Goal: Participate in discussion: Engage in conversation with other users on a specific topic

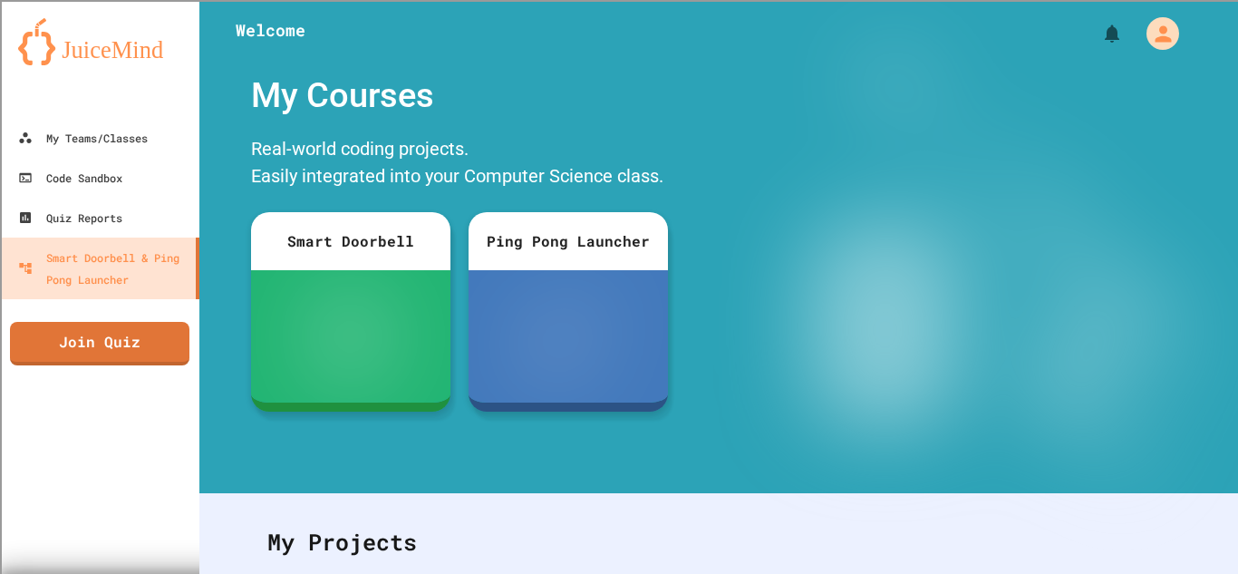
click at [102, 345] on link "Join Quiz" at bounding box center [100, 344] width 180 height 44
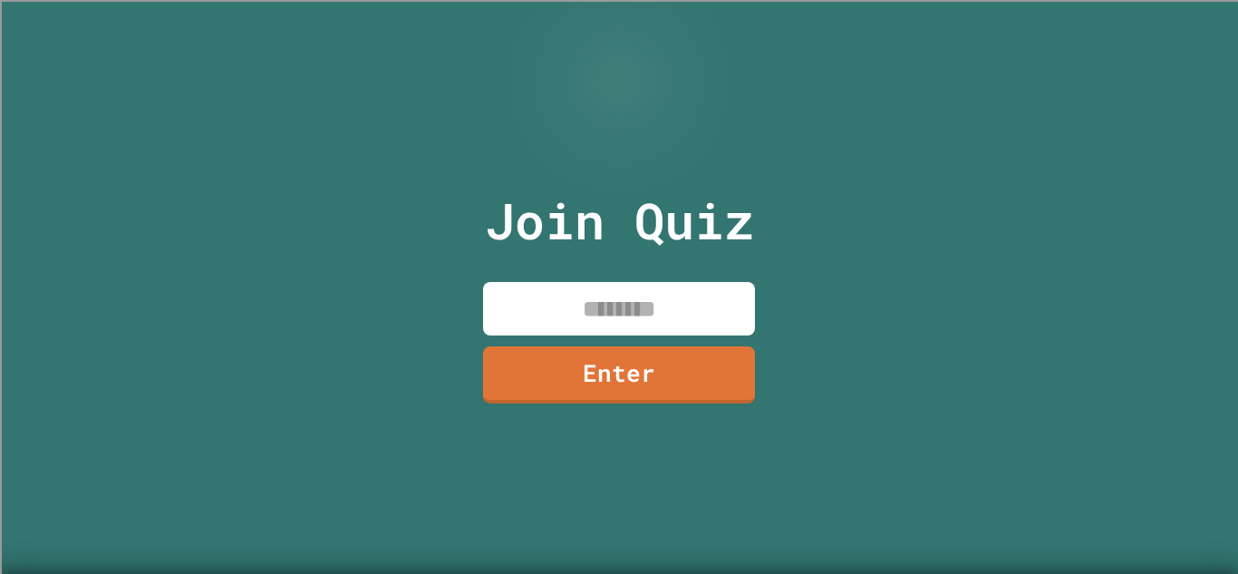
click at [671, 299] on input at bounding box center [619, 308] width 272 height 53
type input "********"
click at [693, 382] on link "Enter" at bounding box center [619, 374] width 272 height 57
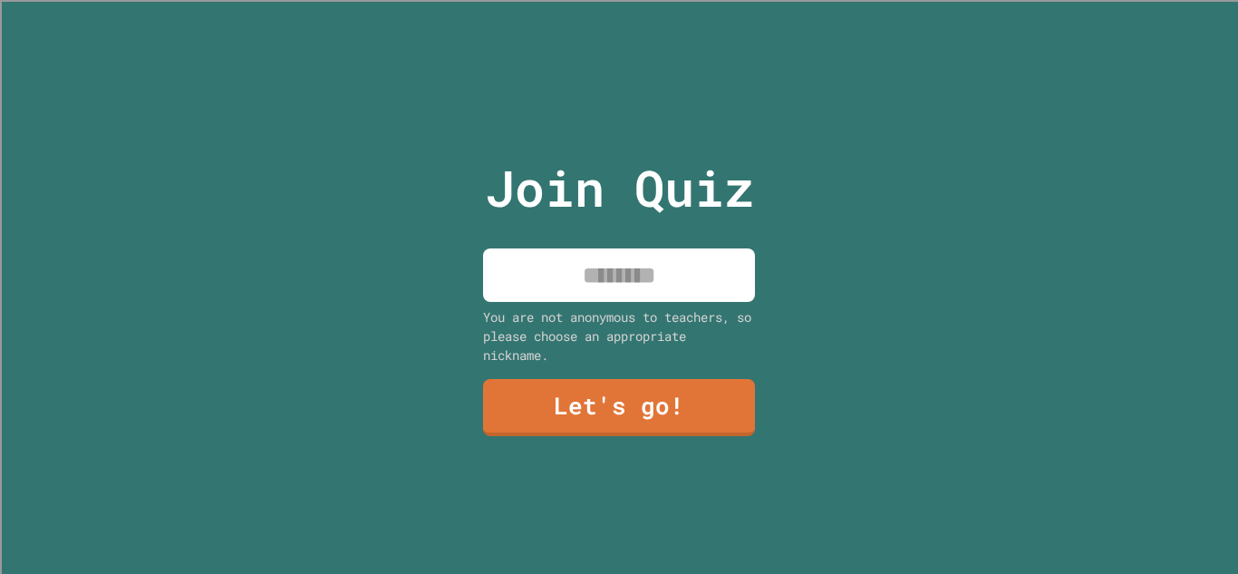
click at [646, 271] on input at bounding box center [619, 274] width 272 height 53
type input "******"
click at [695, 410] on link "Let's go!" at bounding box center [619, 407] width 272 height 57
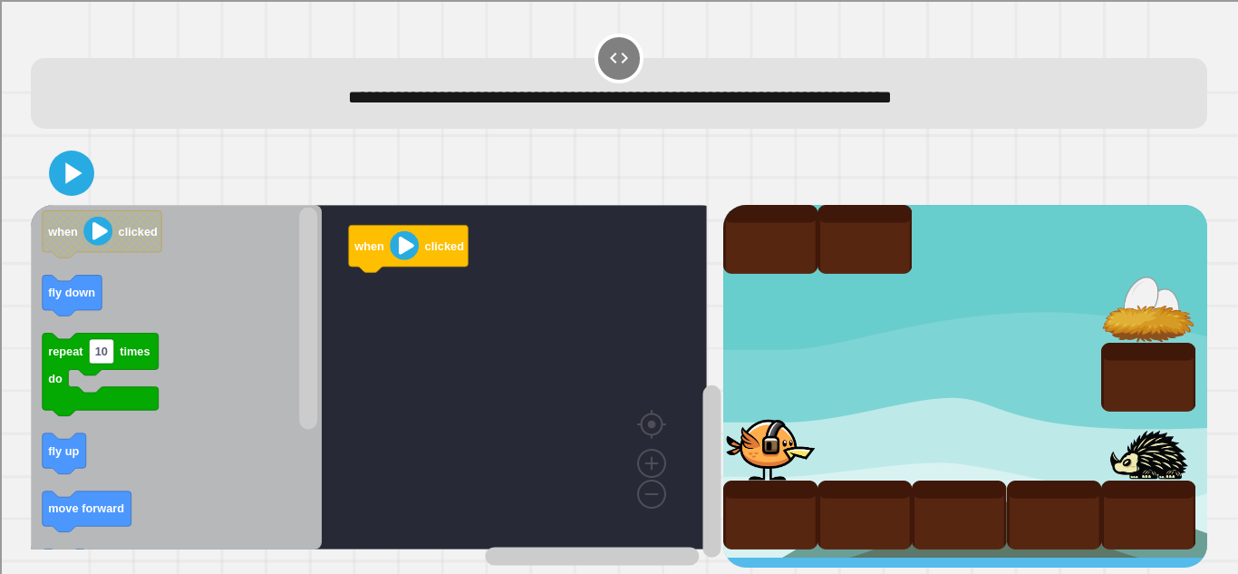
scroll to position [10, 0]
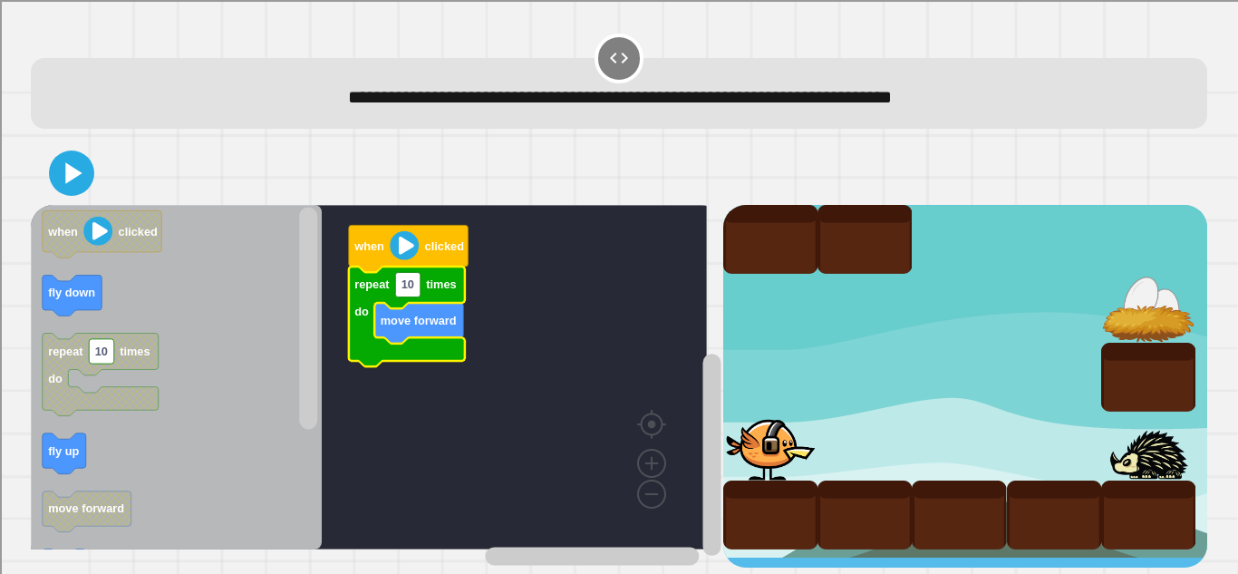
click at [417, 283] on rect "Blockly Workspace" at bounding box center [407, 284] width 25 height 24
type input "*"
click at [418, 370] on rect "Blockly Workspace" at bounding box center [369, 377] width 676 height 345
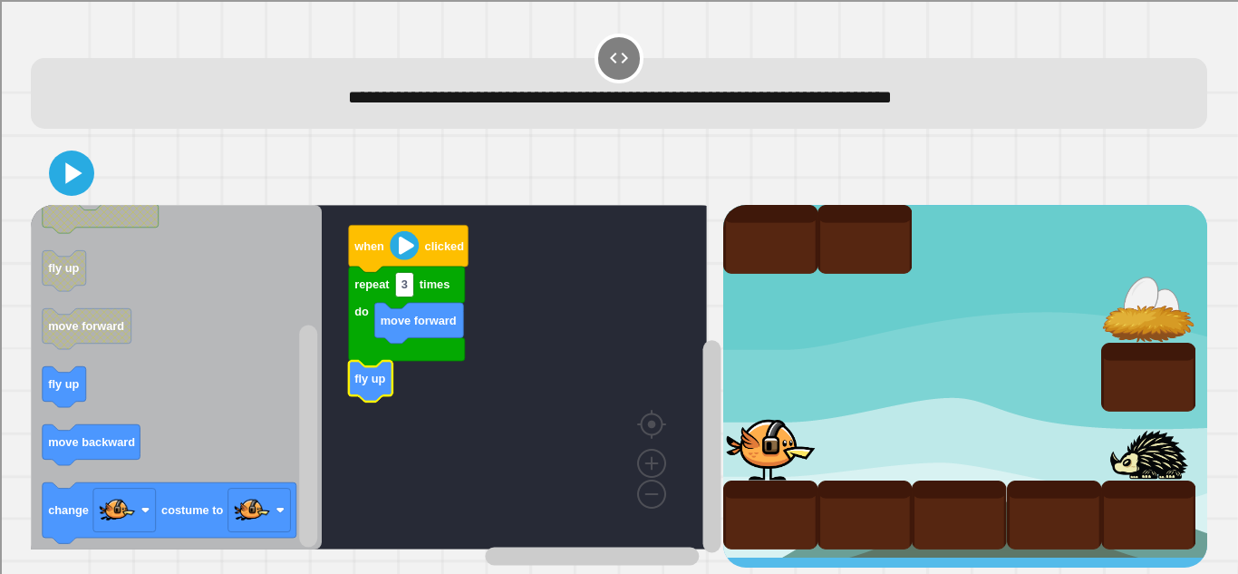
click at [328, 459] on div "when clicked repeat 3 times do move forward fly up when clicked fly down repeat…" at bounding box center [377, 386] width 692 height 363
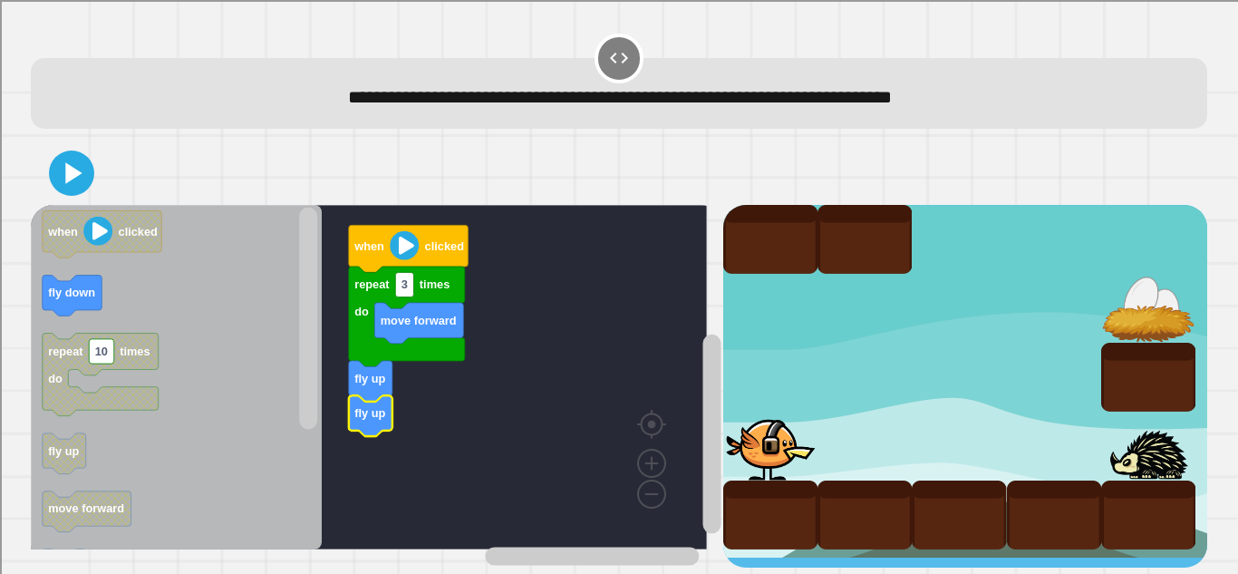
click at [277, 277] on div "when clicked repeat 3 times do move forward fly up fly up when clicked fly down…" at bounding box center [377, 386] width 692 height 363
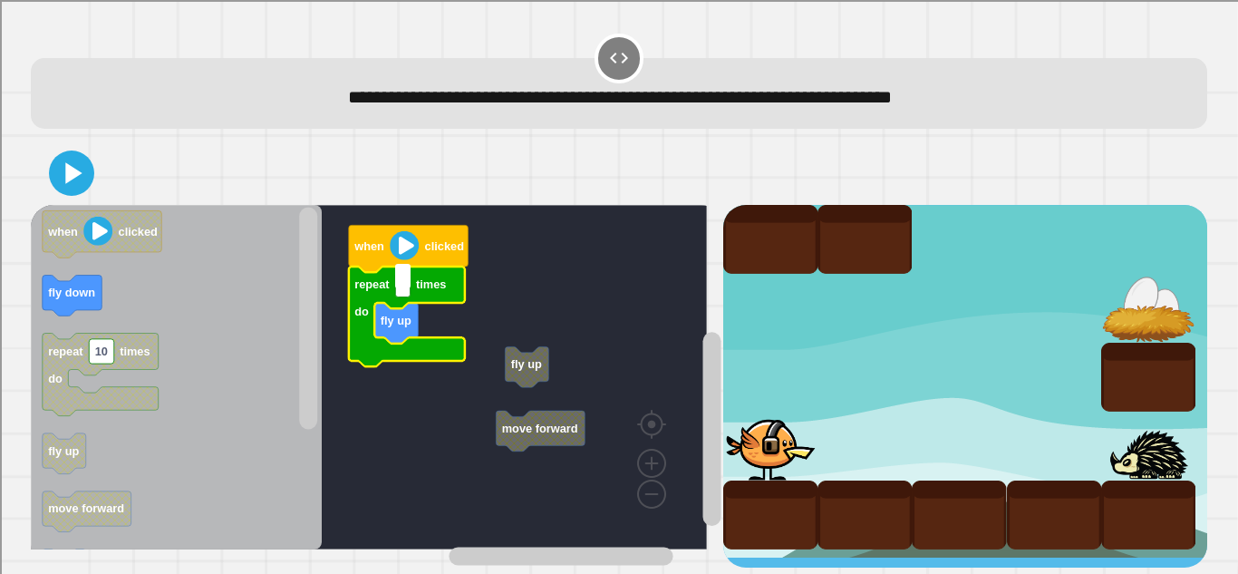
type input "*"
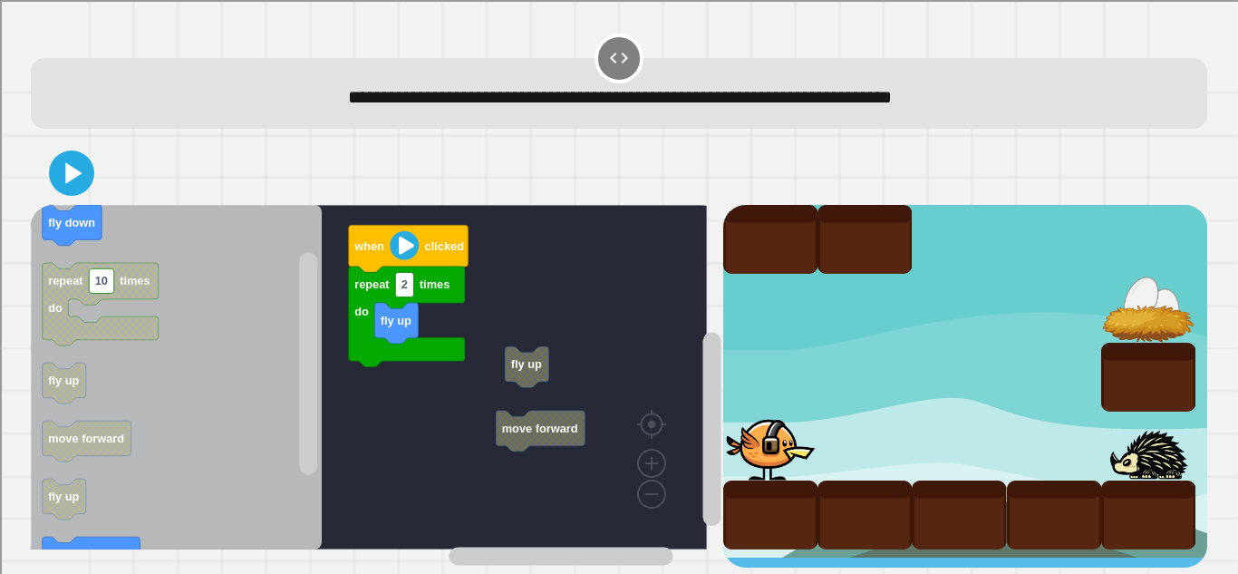
click at [411, 279] on rect "Blockly Workspace" at bounding box center [404, 284] width 18 height 24
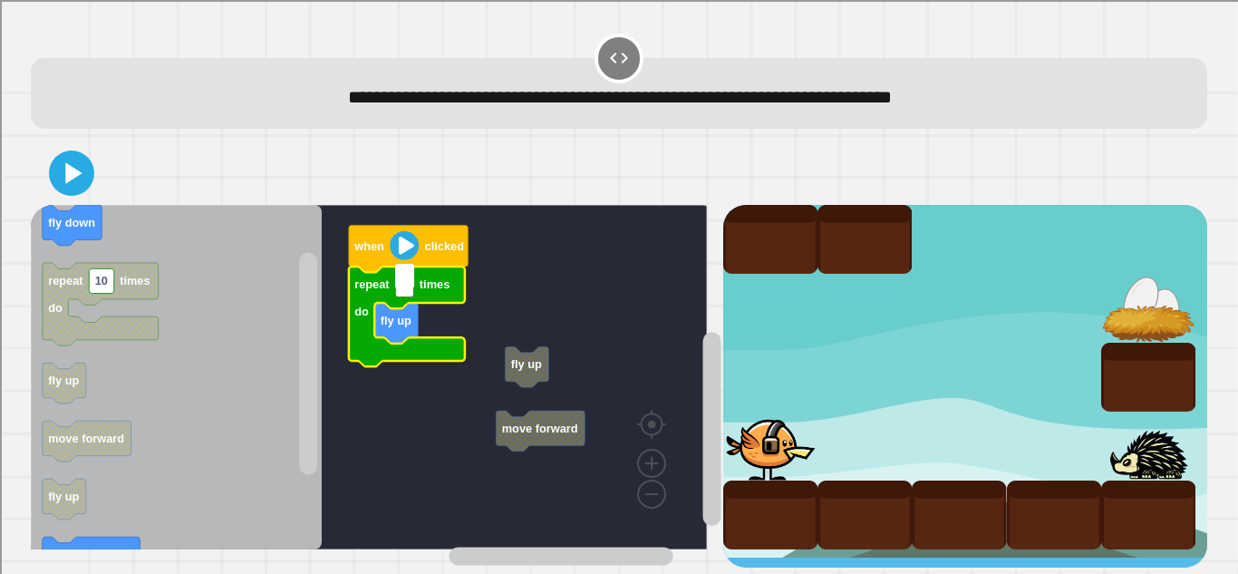
type input "*"
click at [403, 314] on text "fly up" at bounding box center [396, 321] width 31 height 14
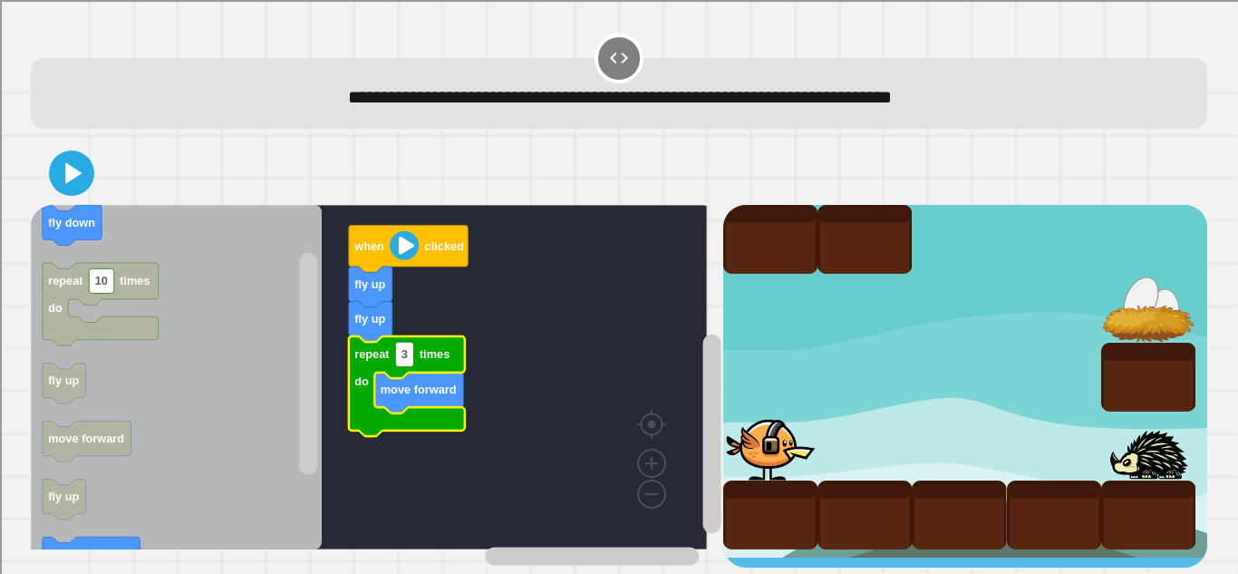
click at [411, 351] on rect "Blockly Workspace" at bounding box center [404, 354] width 18 height 24
type input "*"
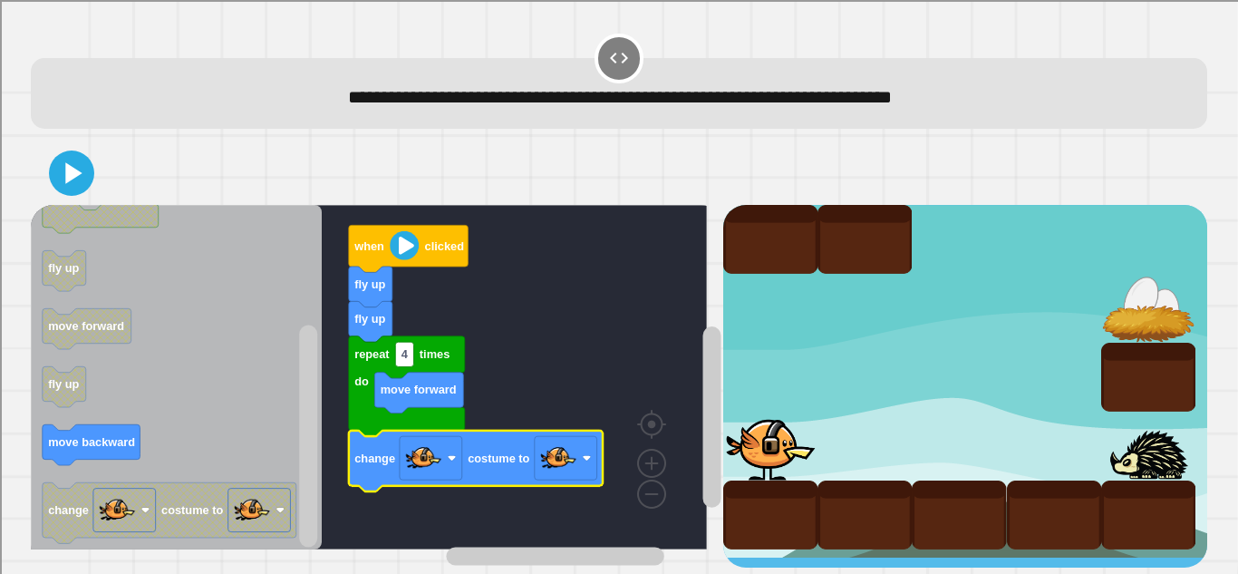
click at [574, 446] on image "Blockly Workspace" at bounding box center [558, 458] width 36 height 36
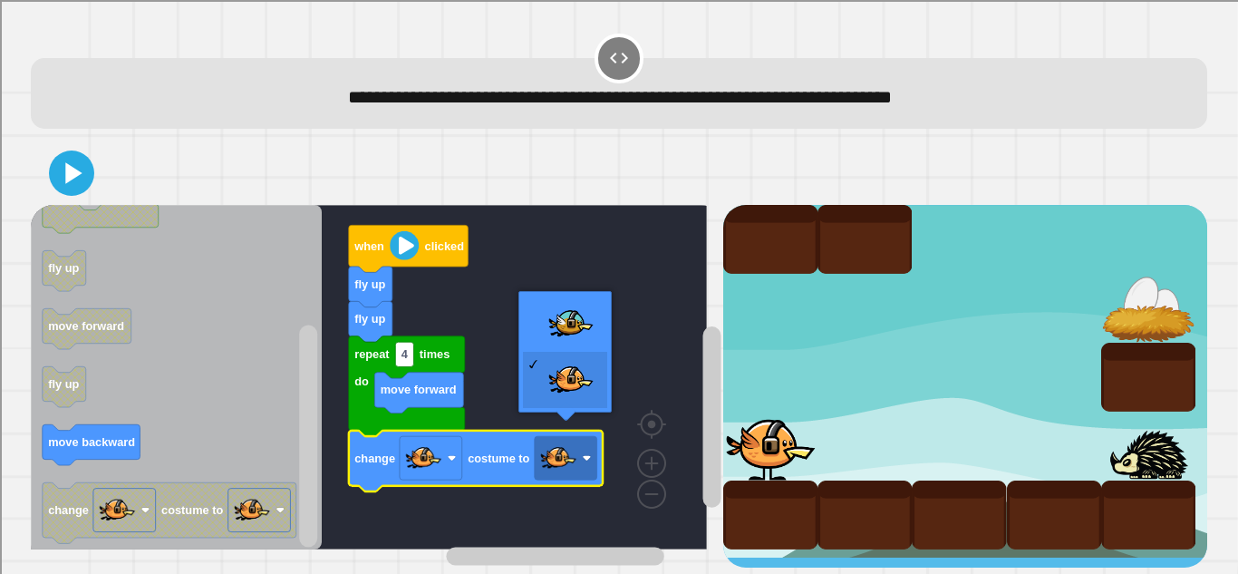
click at [564, 318] on rect "Blockly Workspace" at bounding box center [369, 377] width 676 height 345
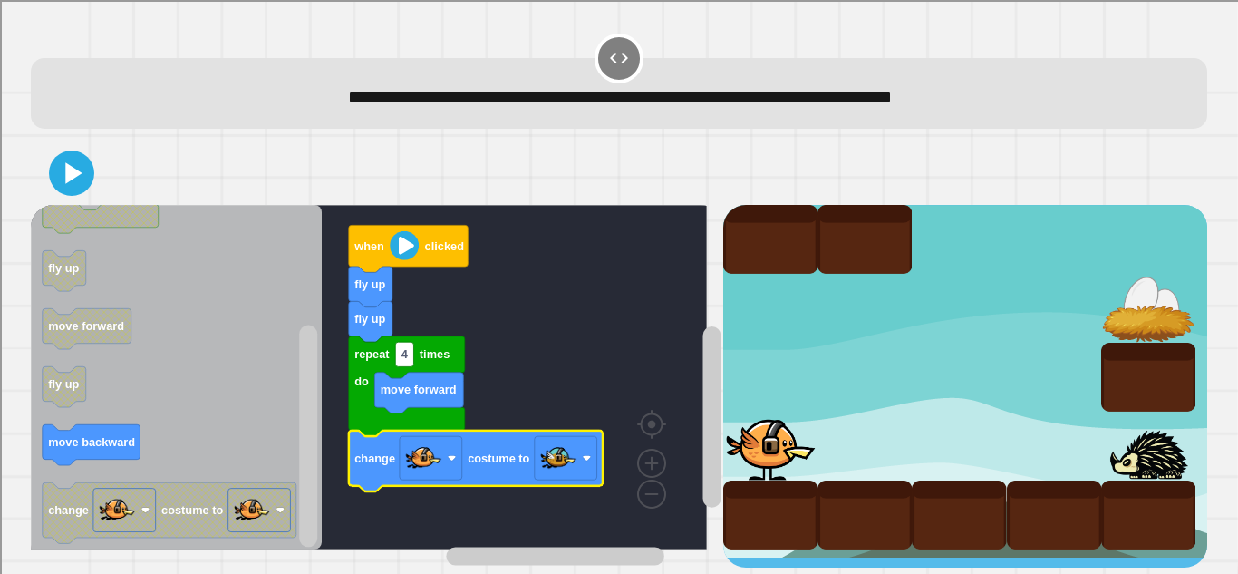
click at [50, 165] on button at bounding box center [71, 172] width 45 height 45
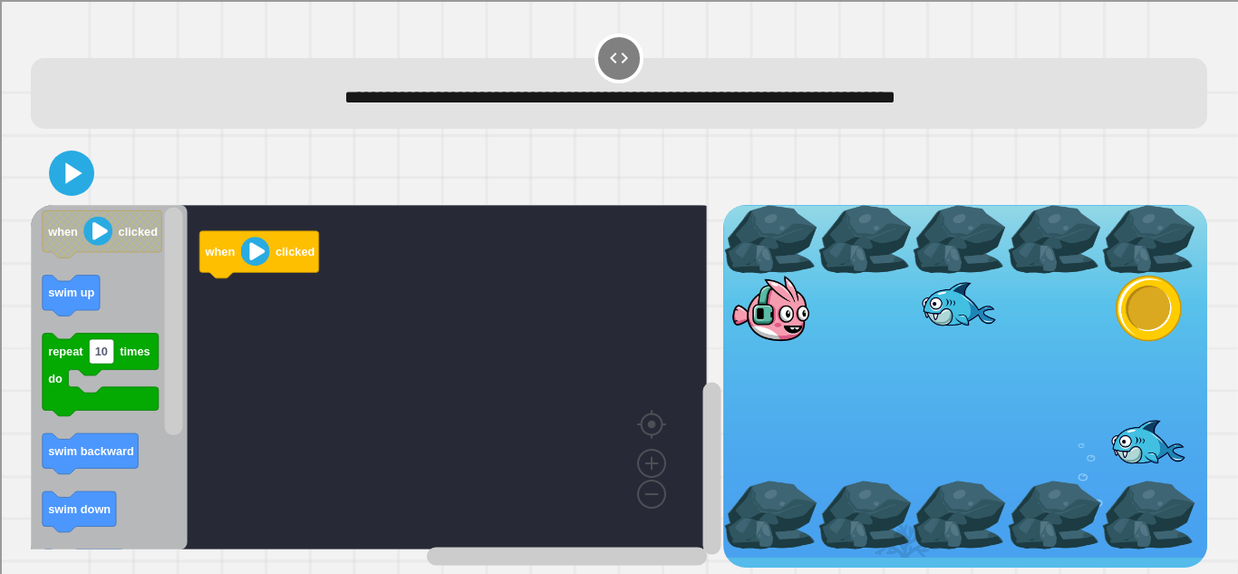
scroll to position [8, 0]
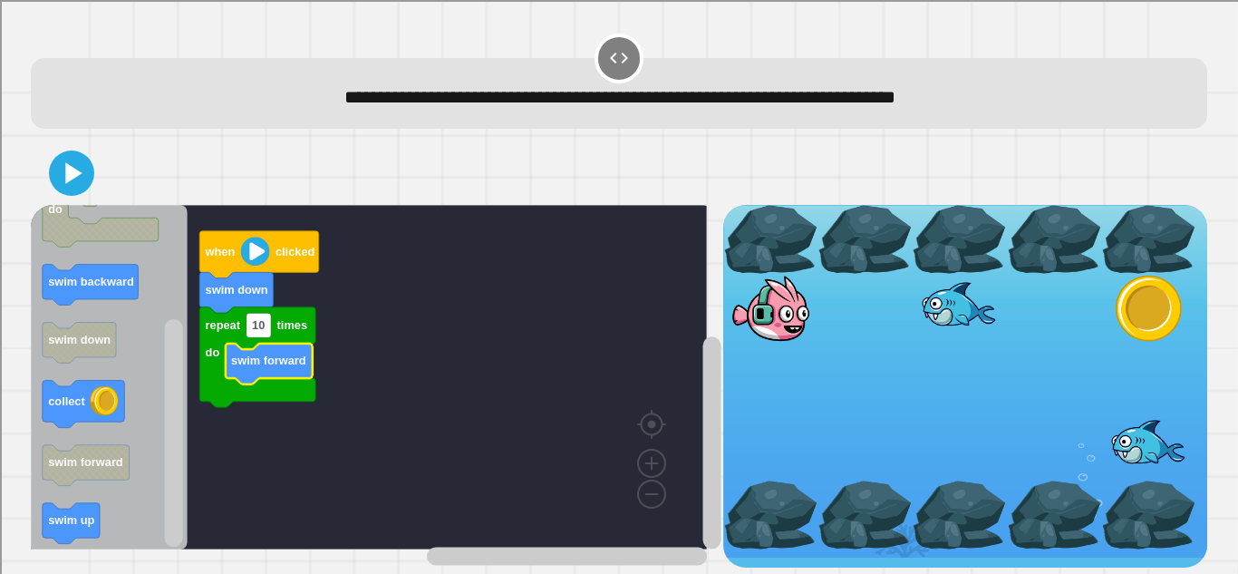
click at [258, 318] on text "10" at bounding box center [258, 325] width 13 height 14
type input "*"
click at [246, 481] on rect "Blockly Workspace" at bounding box center [369, 377] width 676 height 345
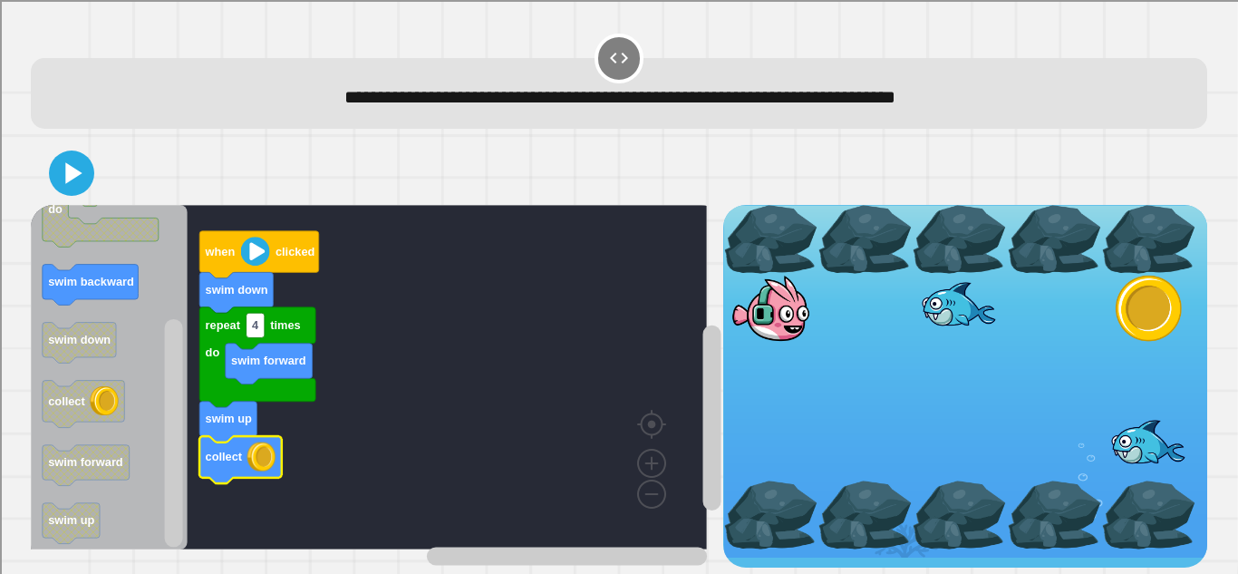
click at [71, 175] on icon at bounding box center [71, 173] width 36 height 36
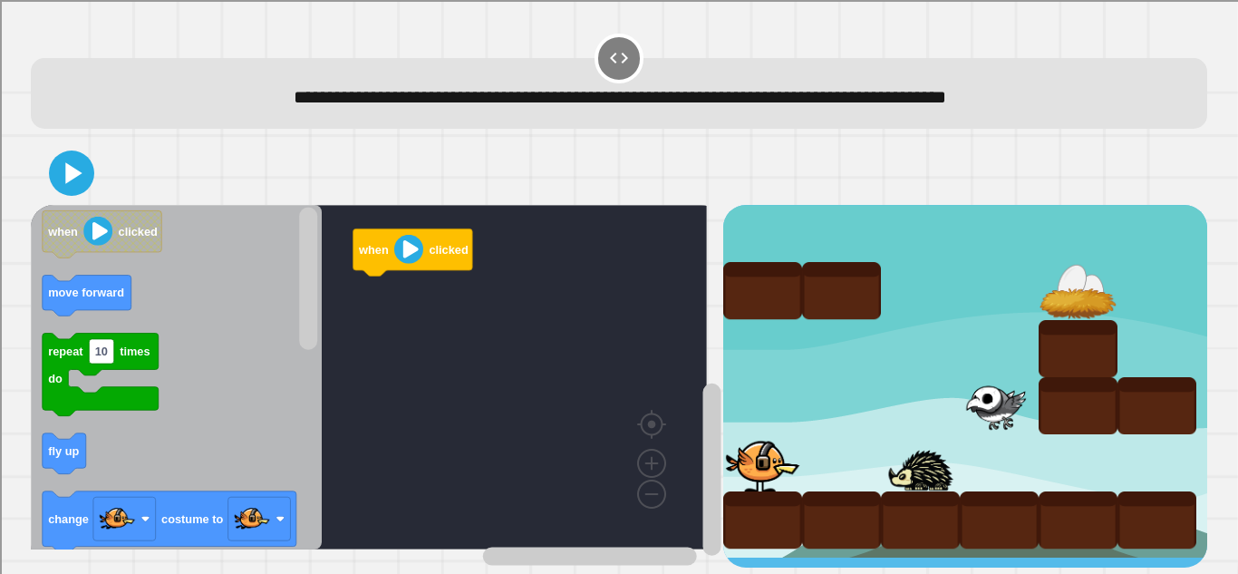
scroll to position [10, 0]
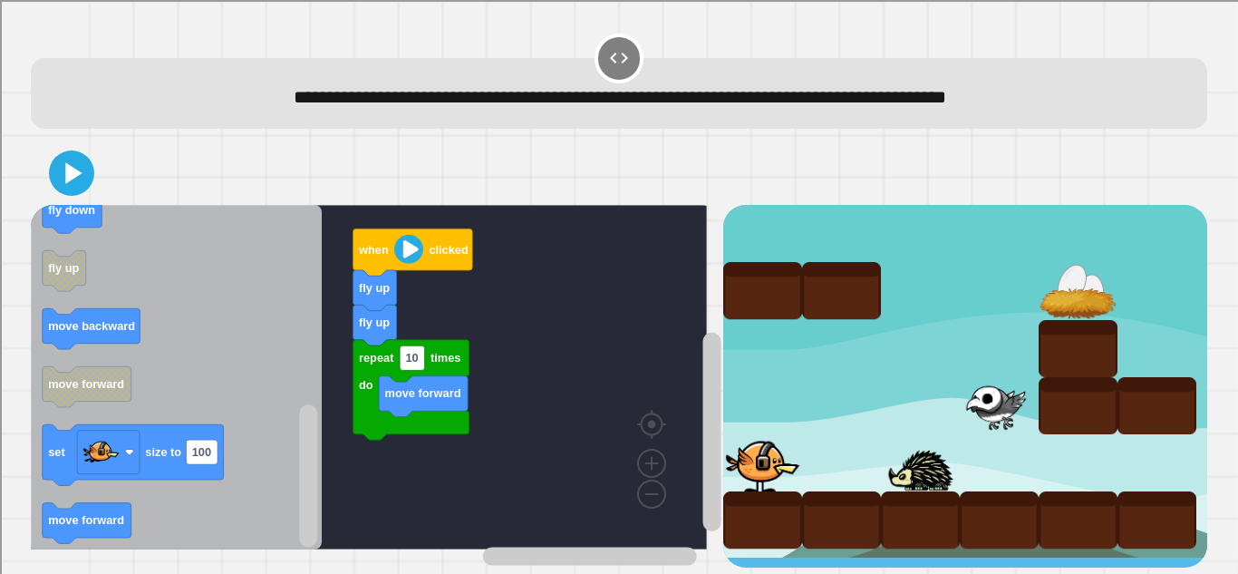
click at [425, 352] on rect "Blockly Workspace" at bounding box center [412, 357] width 25 height 24
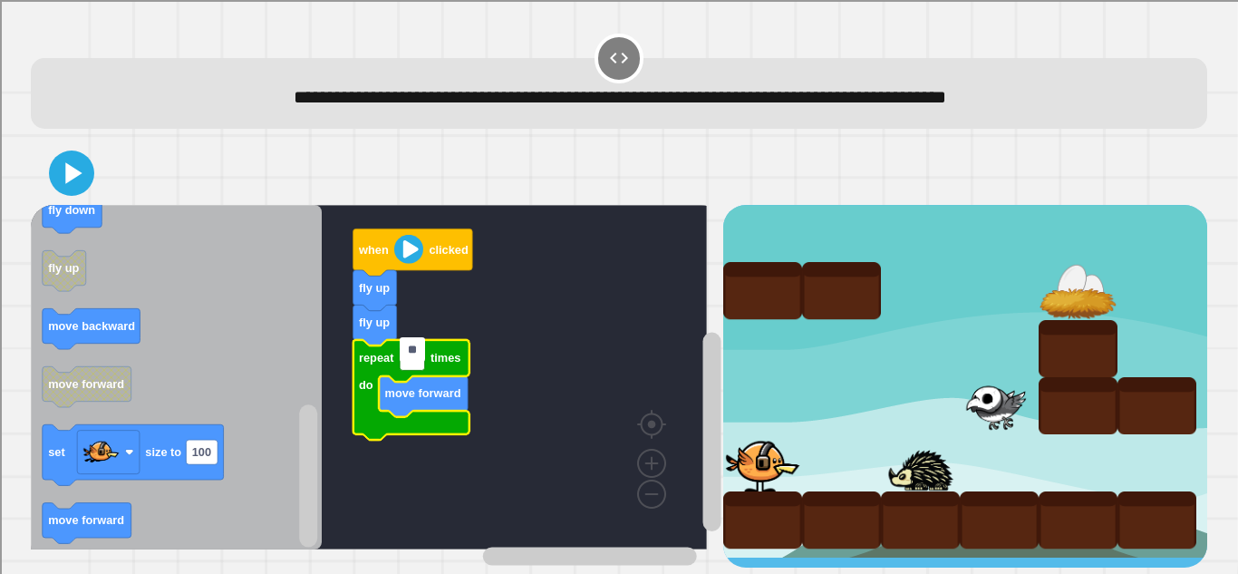
type input "*"
click at [536, 458] on rect "Blockly Workspace" at bounding box center [369, 377] width 676 height 345
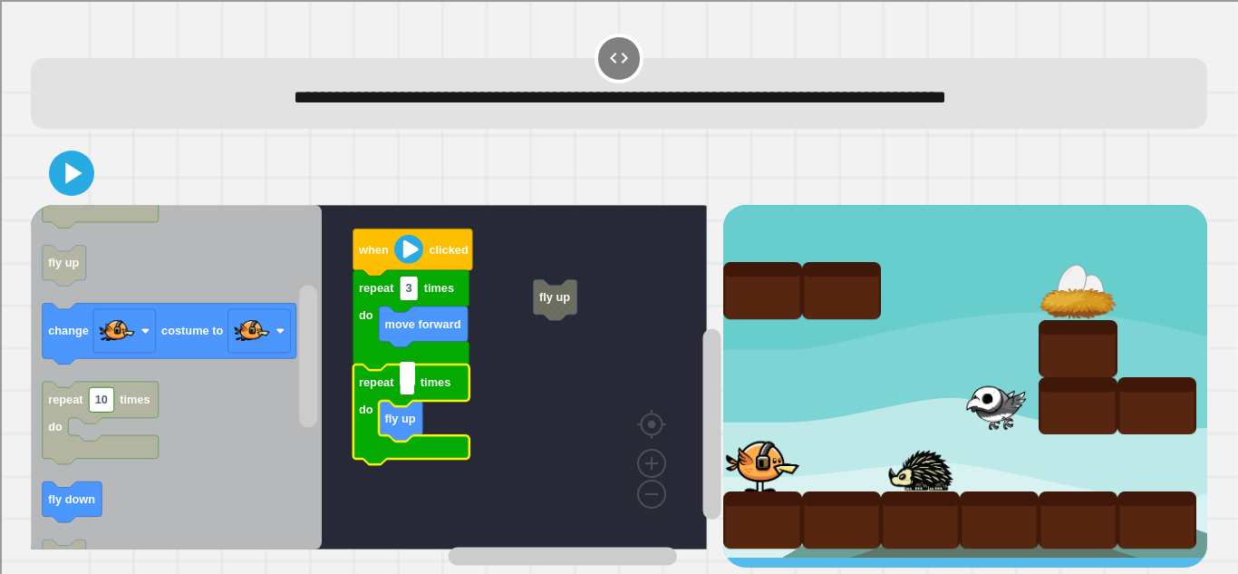
type input "*"
click at [540, 425] on rect "Blockly Workspace" at bounding box center [369, 377] width 676 height 345
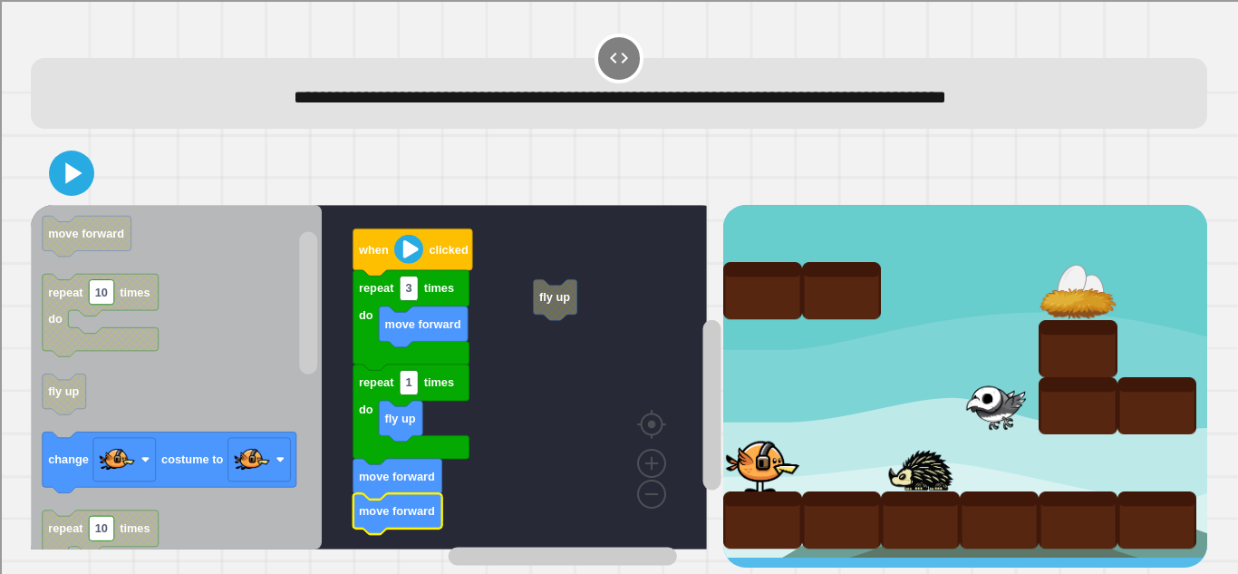
click at [70, 162] on icon at bounding box center [73, 172] width 16 height 21
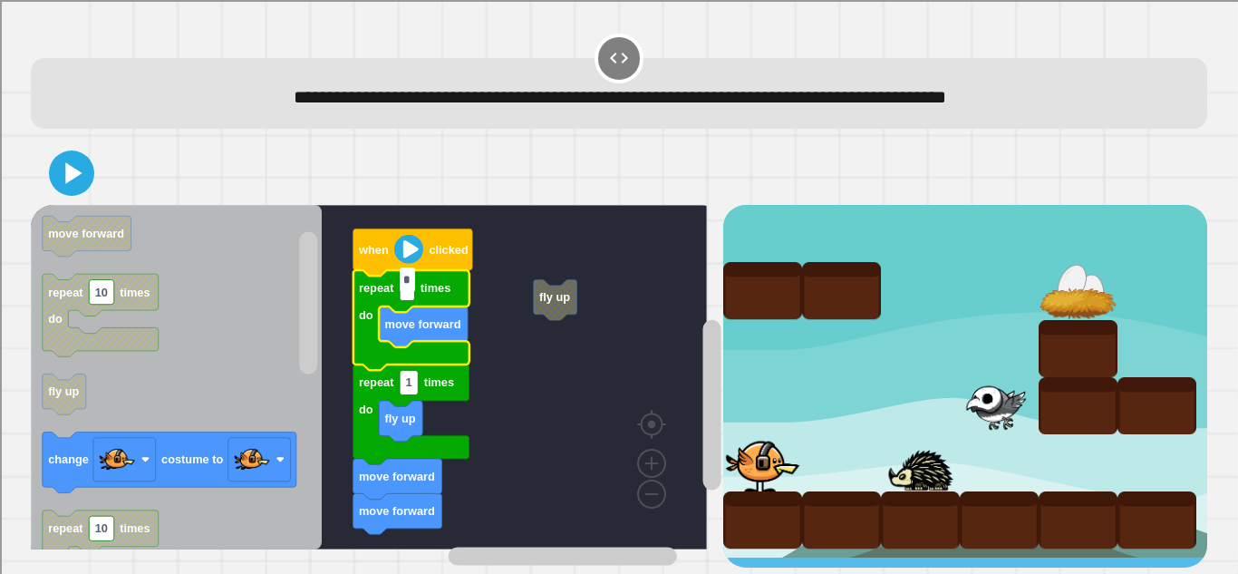
type input "*"
click at [65, 165] on icon at bounding box center [71, 173] width 36 height 36
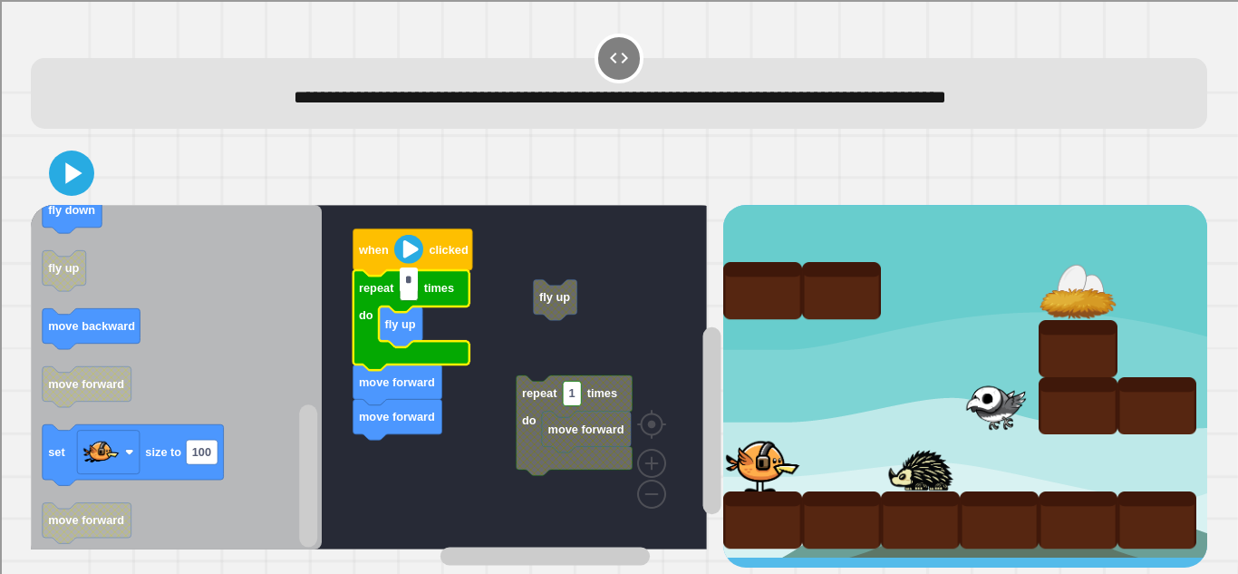
type input "*"
click at [472, 450] on rect "Blockly Workspace" at bounding box center [369, 377] width 676 height 345
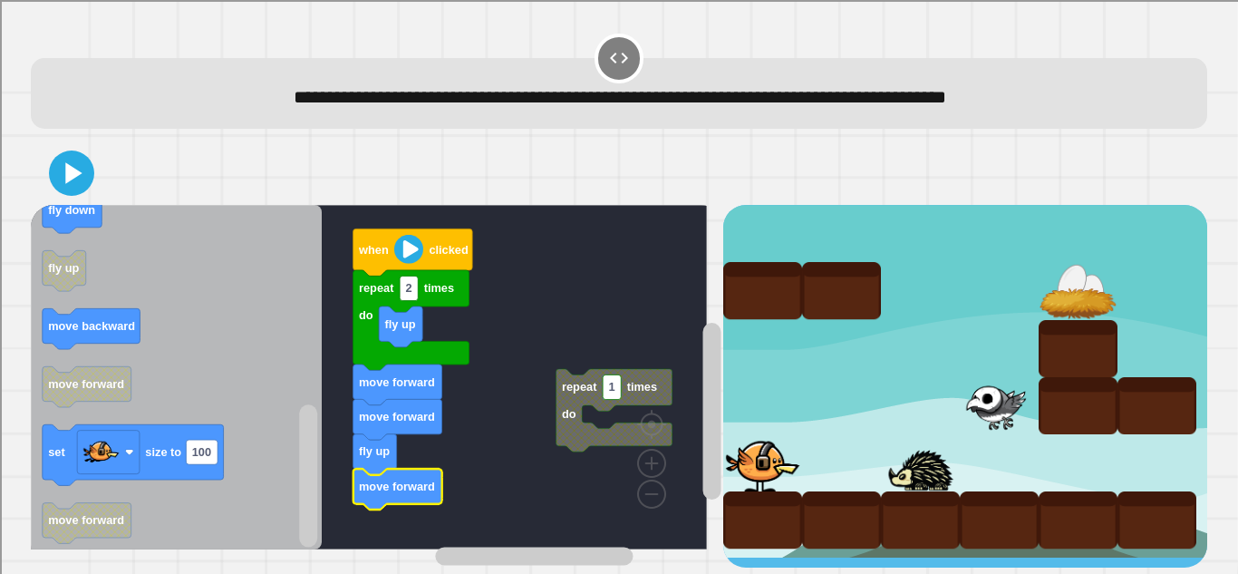
click at [75, 159] on icon at bounding box center [71, 173] width 36 height 36
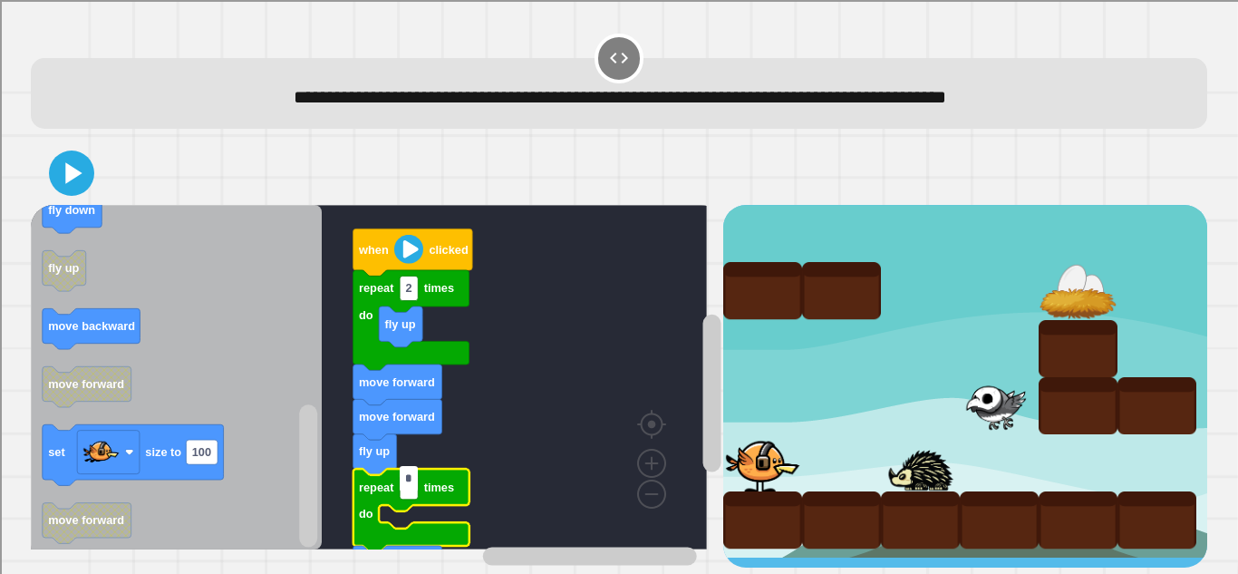
type input "*"
click at [73, 166] on icon at bounding box center [73, 172] width 16 height 21
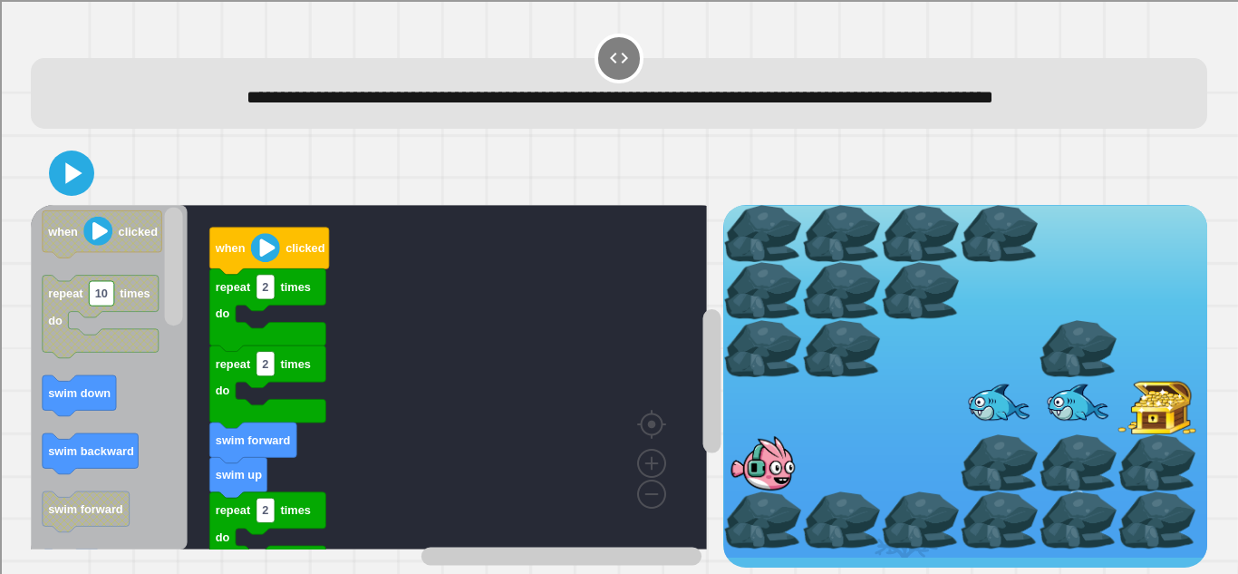
scroll to position [32, 0]
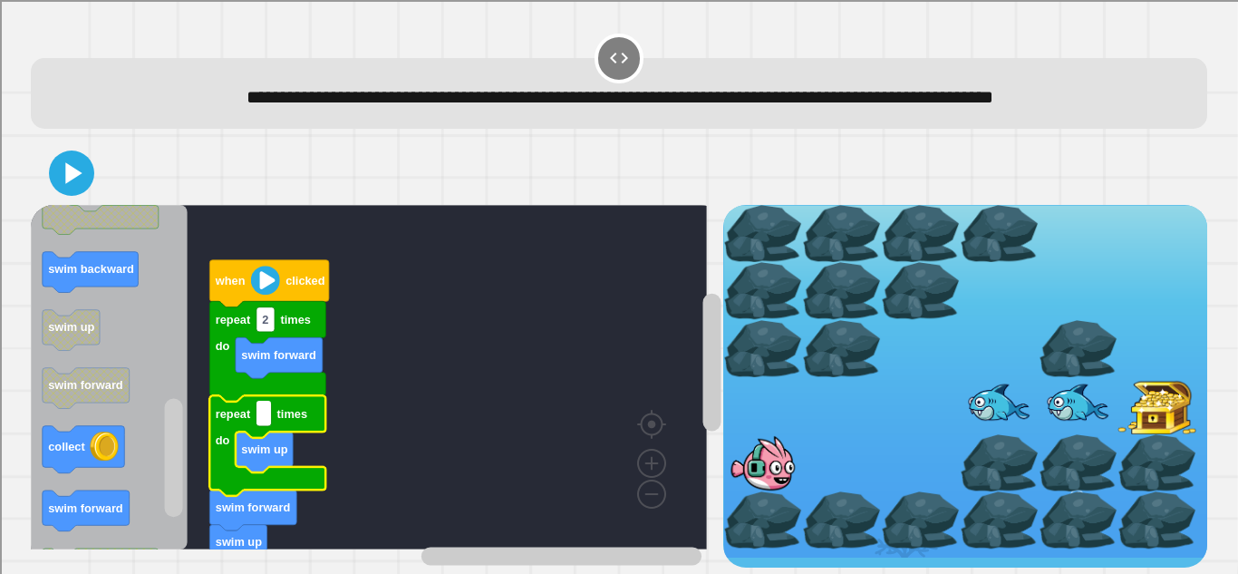
type input "*"
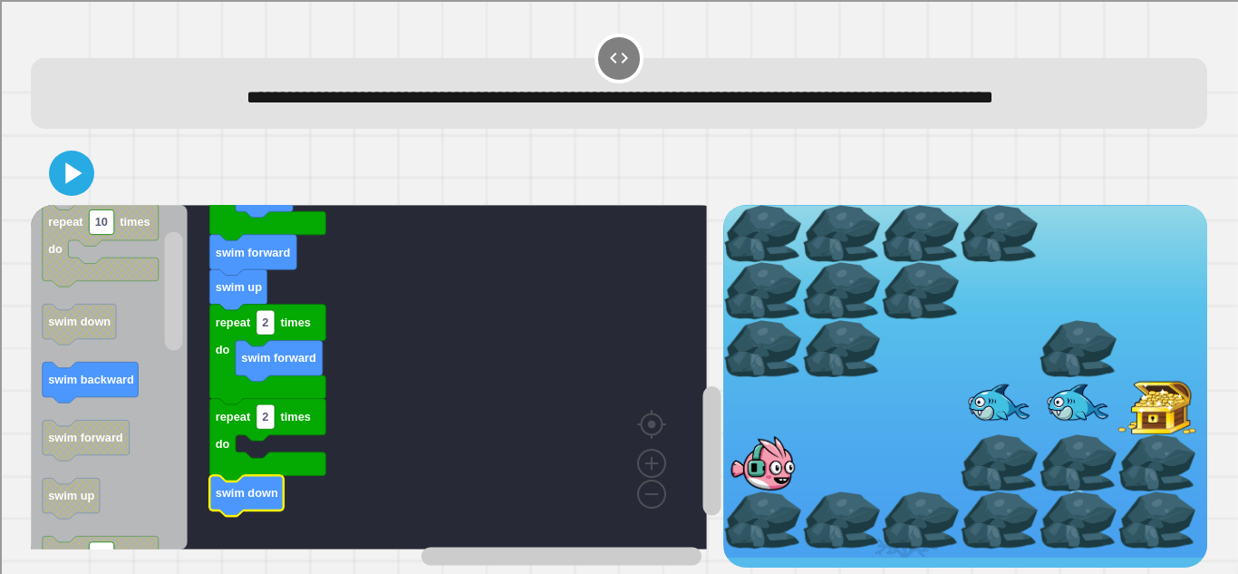
click at [83, 168] on icon at bounding box center [71, 173] width 36 height 36
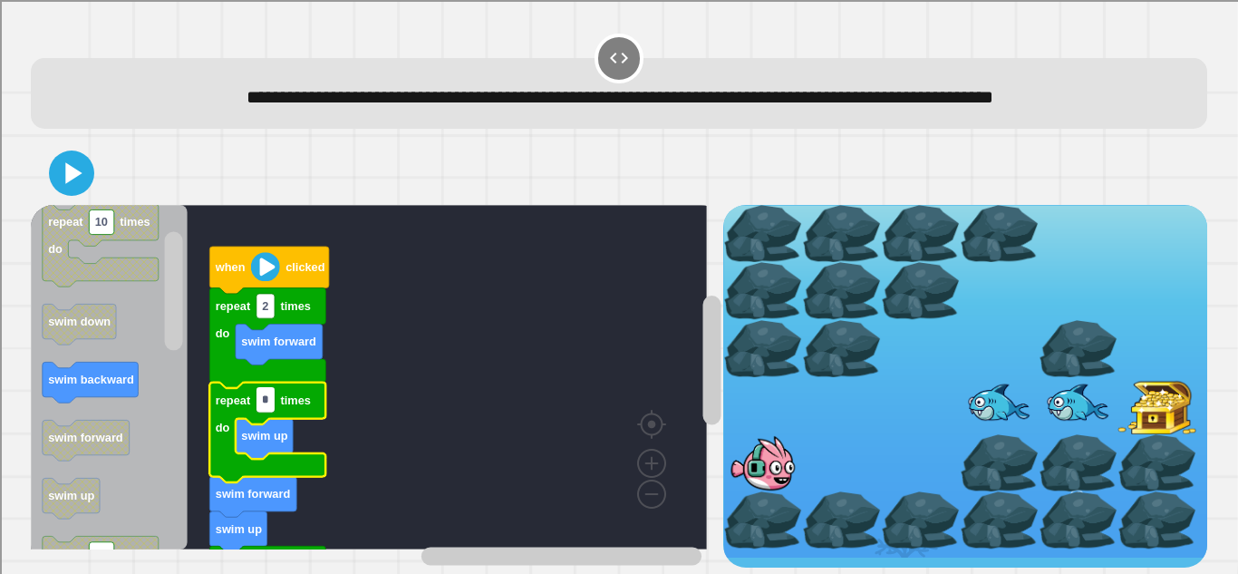
type input "*"
click at [73, 187] on icon at bounding box center [71, 173] width 36 height 36
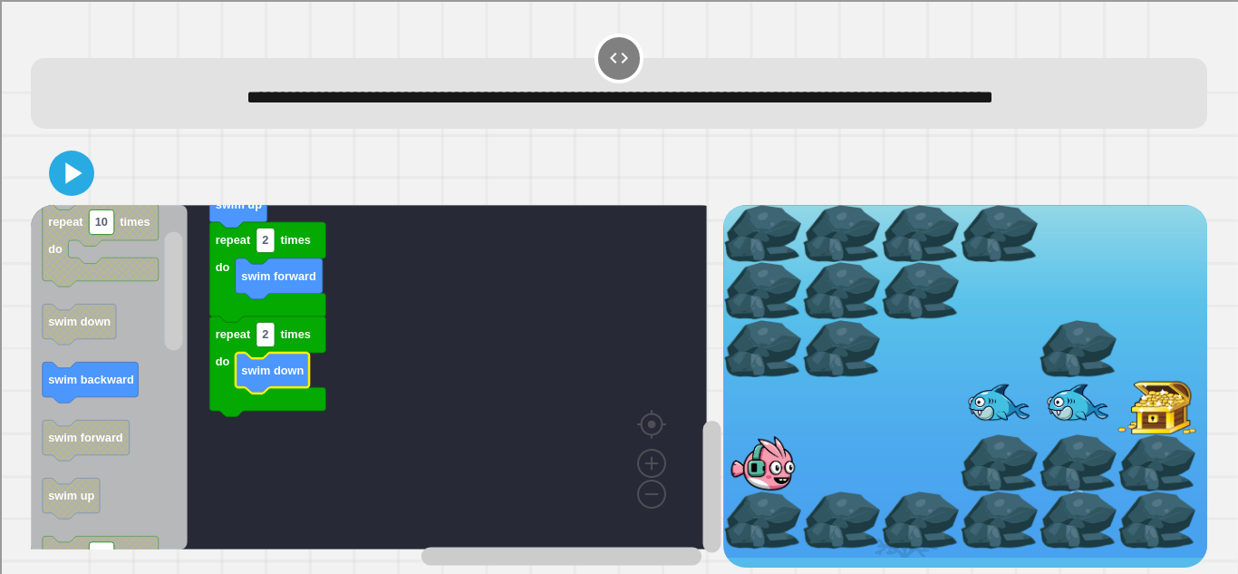
click at [64, 186] on icon at bounding box center [71, 173] width 36 height 36
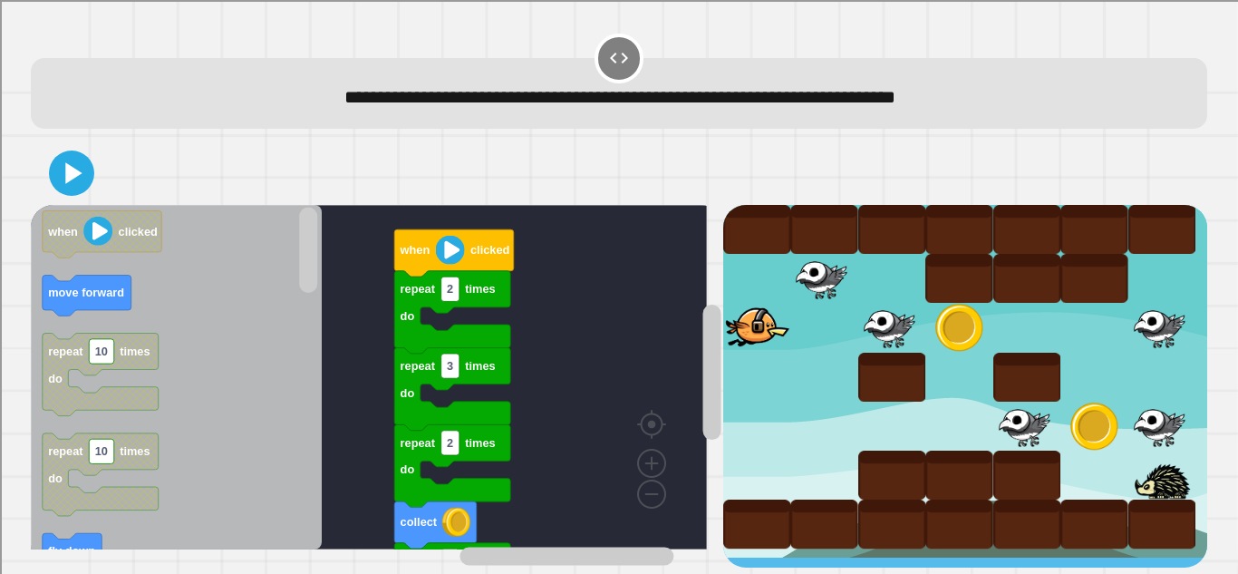
scroll to position [5, 0]
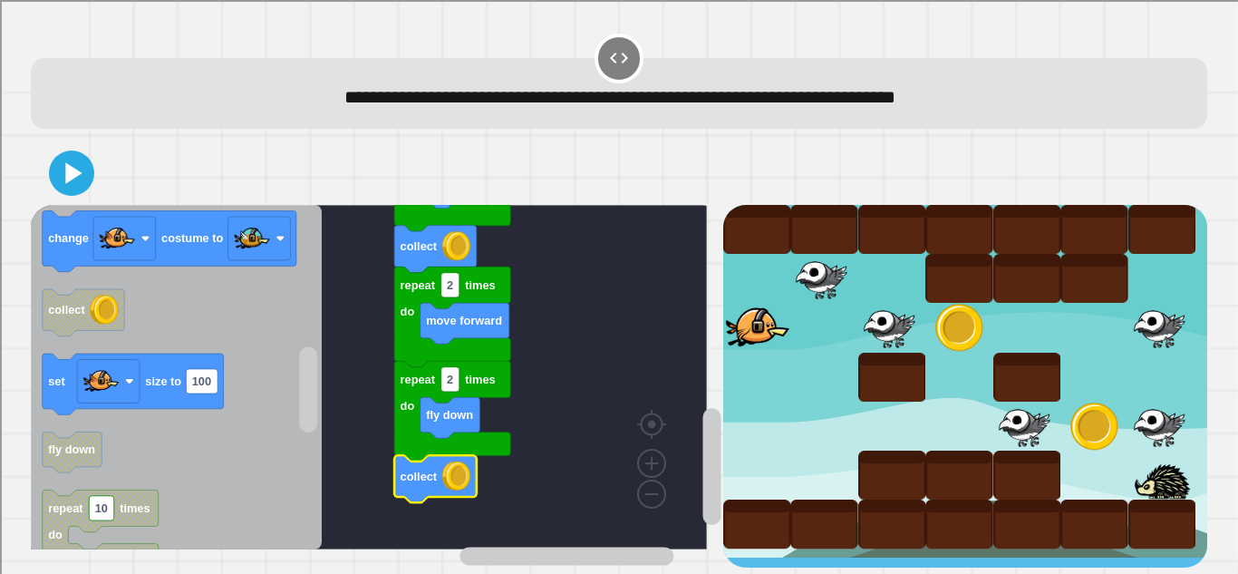
click at [80, 190] on button at bounding box center [71, 172] width 45 height 45
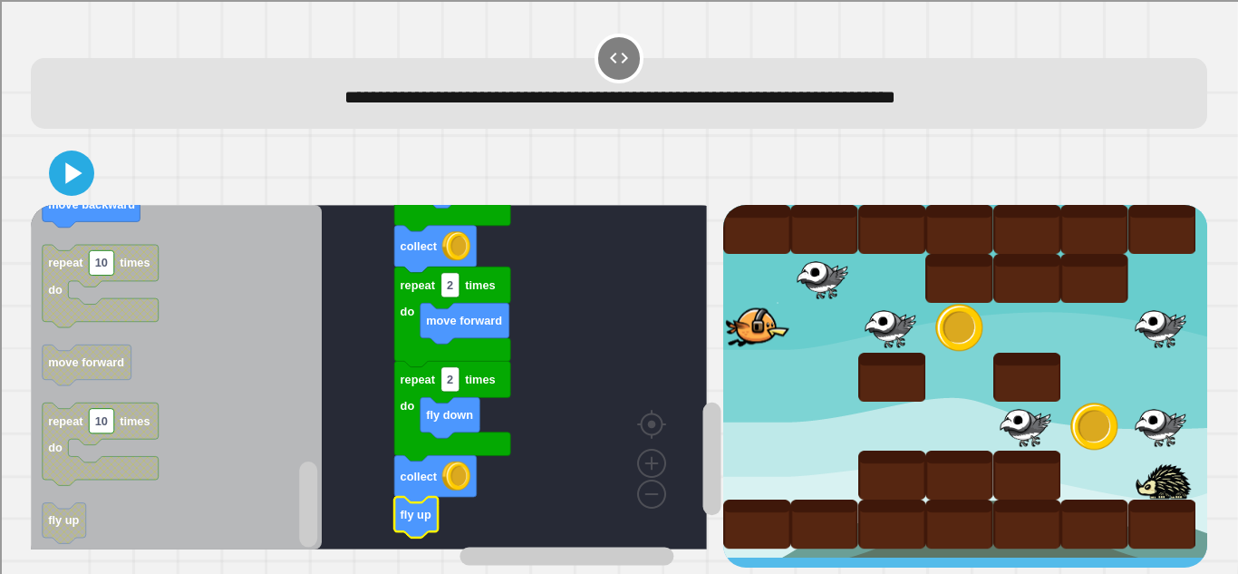
click at [85, 167] on icon at bounding box center [71, 173] width 36 height 36
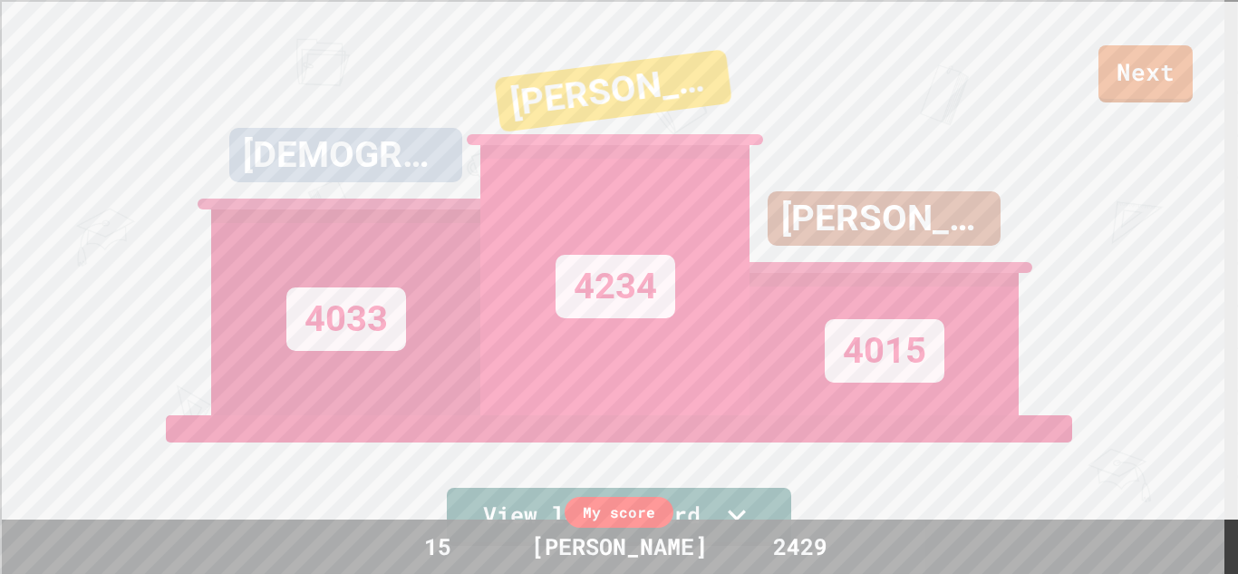
scroll to position [22, 0]
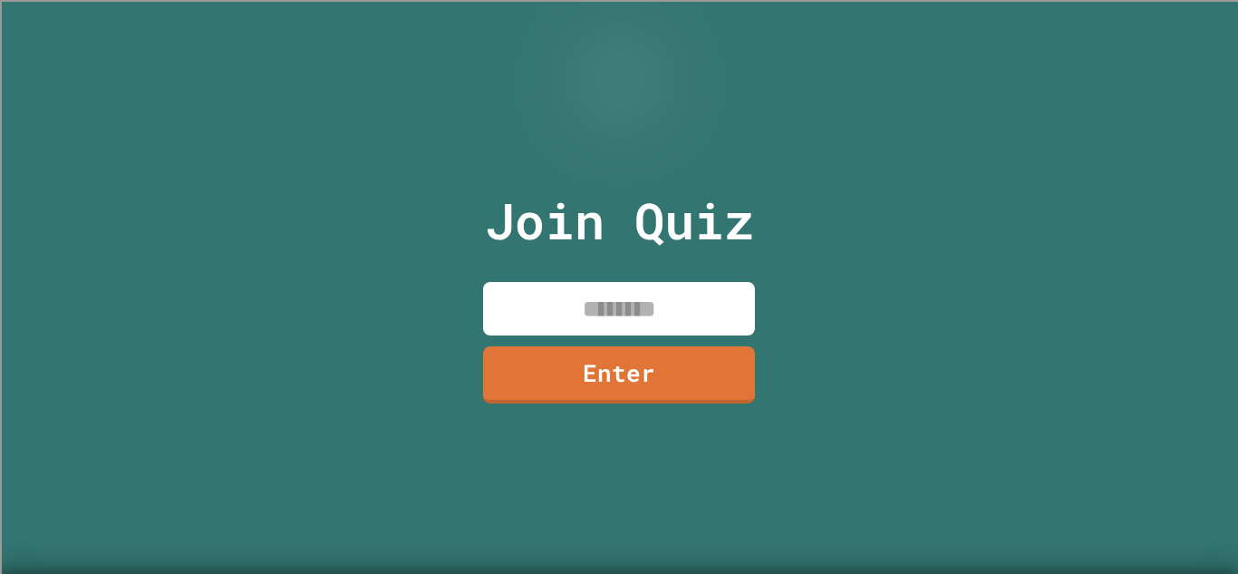
click at [538, 306] on input at bounding box center [619, 308] width 272 height 53
click at [696, 370] on link "Enter" at bounding box center [619, 374] width 272 height 57
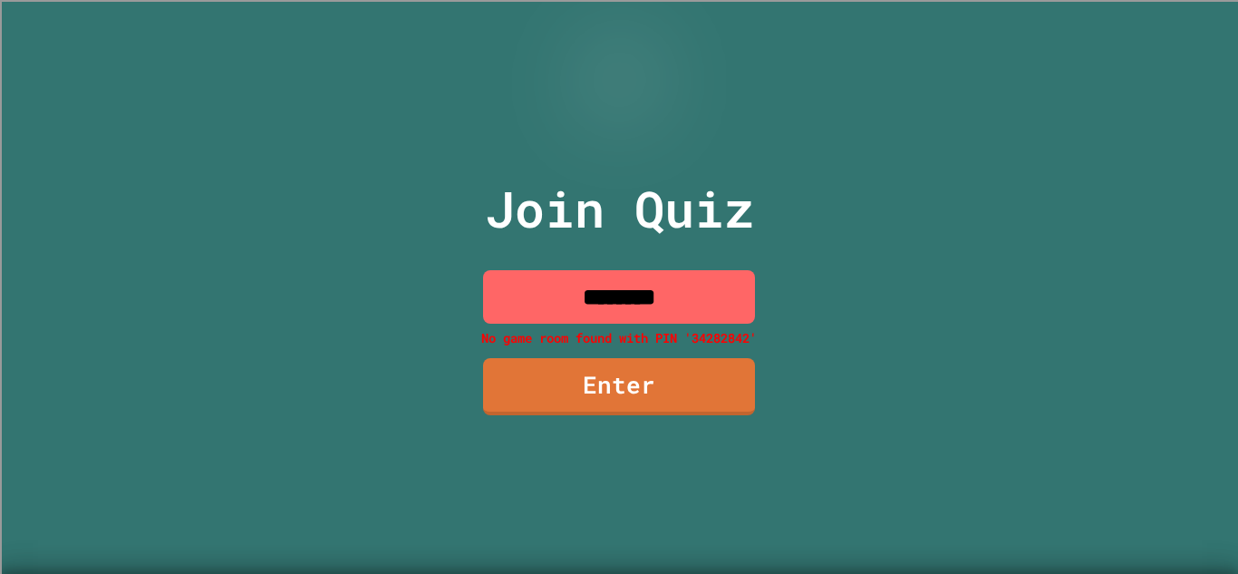
click at [723, 282] on input "********" at bounding box center [619, 296] width 272 height 53
click at [612, 294] on input "********" at bounding box center [619, 296] width 272 height 53
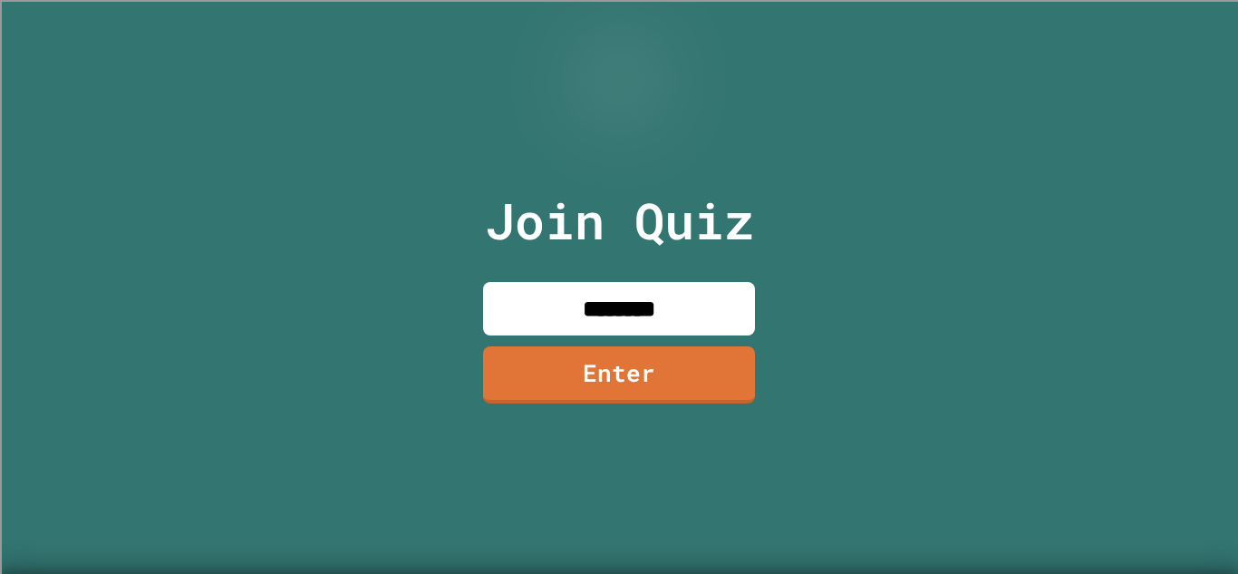
type input "********"
click at [551, 374] on link "Enter" at bounding box center [619, 374] width 272 height 57
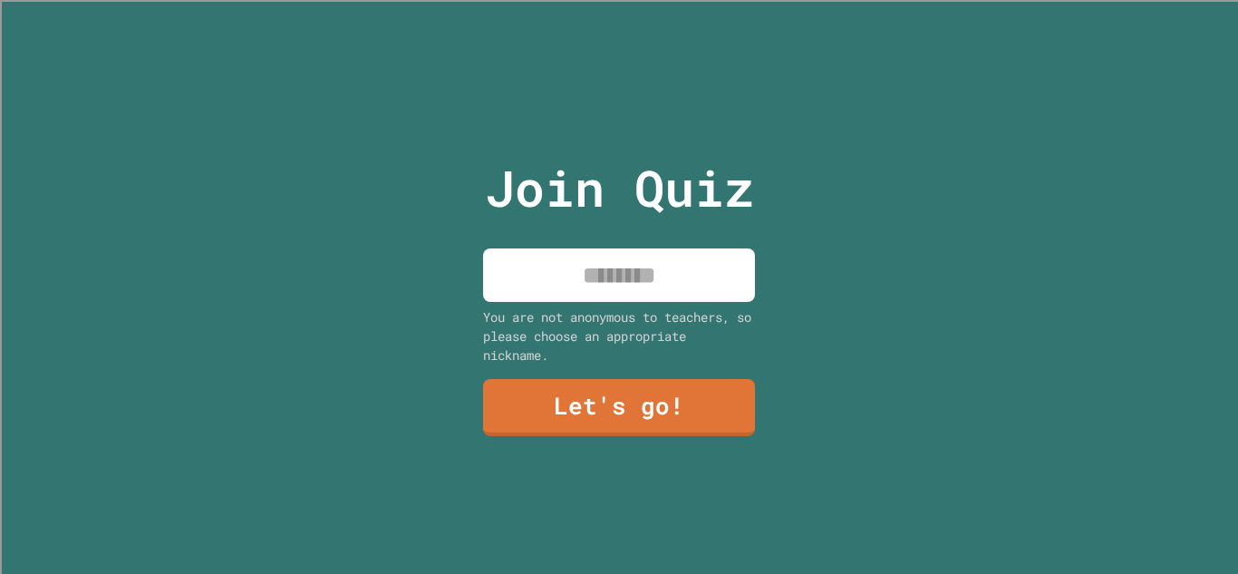
click at [532, 277] on input at bounding box center [619, 274] width 272 height 53
type input "*"
type input "******"
click at [529, 405] on link "Let's go!" at bounding box center [619, 407] width 272 height 57
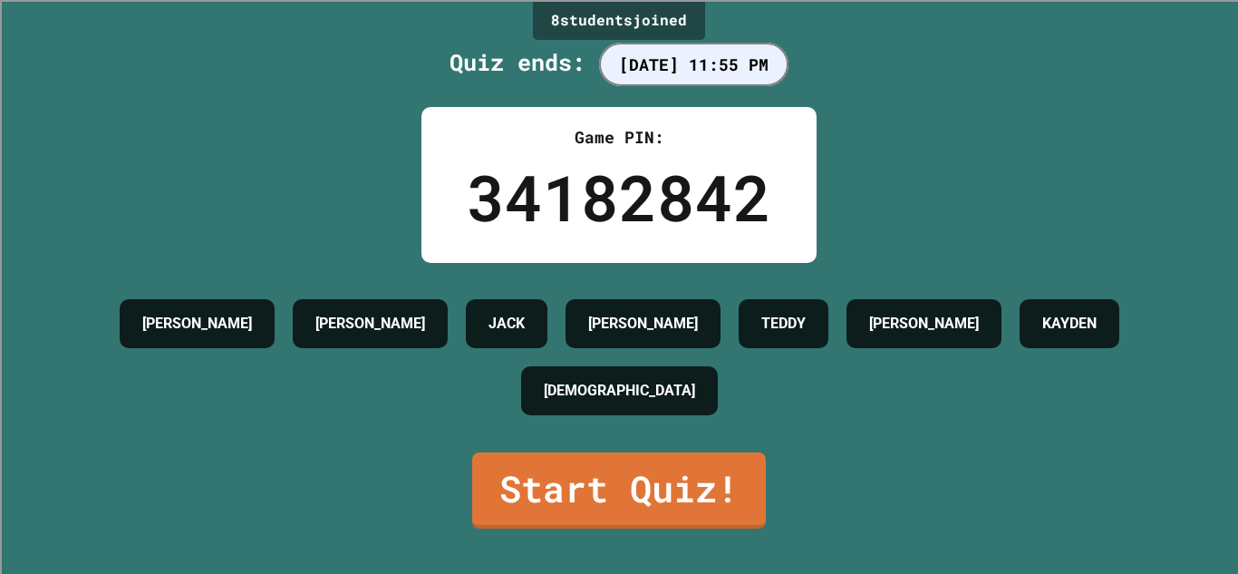
click at [543, 479] on link "Start Quiz!" at bounding box center [619, 490] width 294 height 76
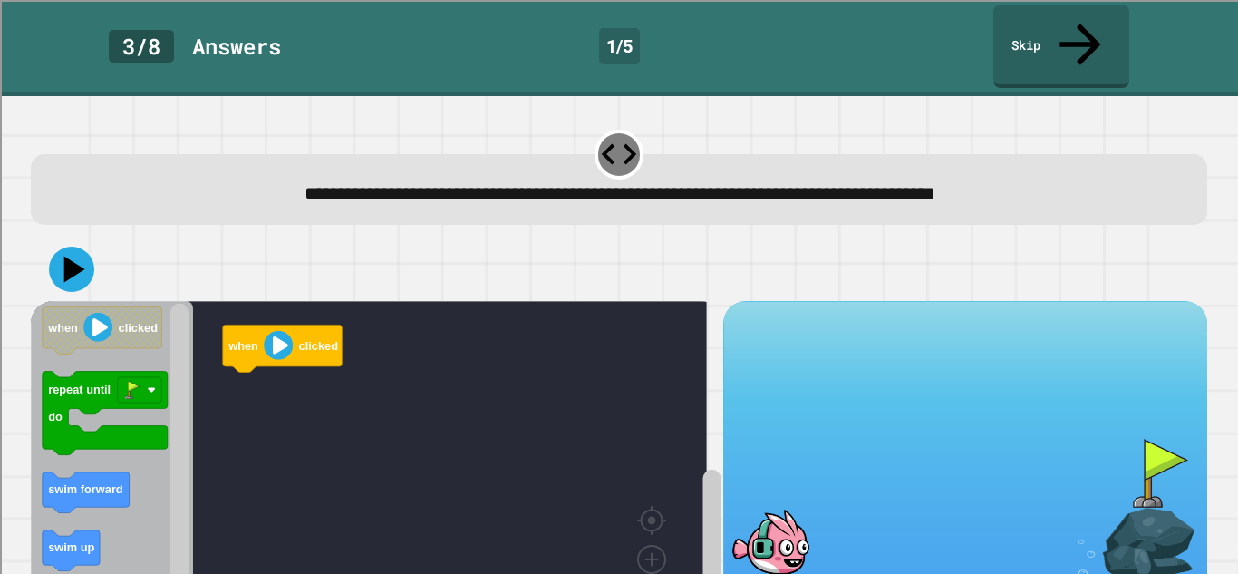
scroll to position [63, 0]
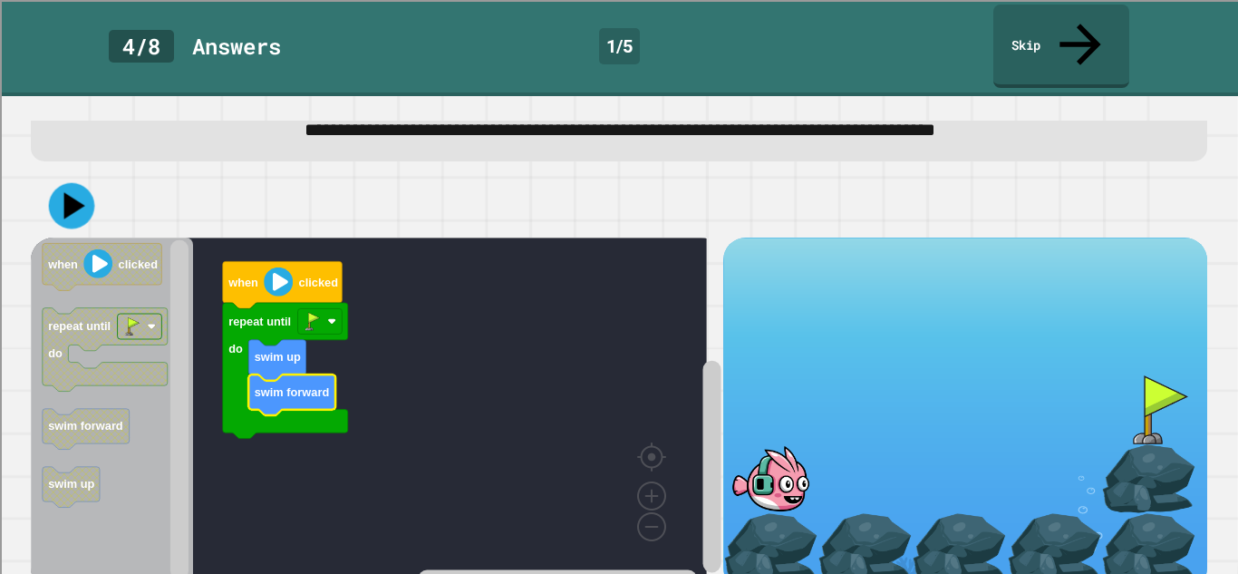
click at [90, 183] on icon at bounding box center [72, 206] width 46 height 46
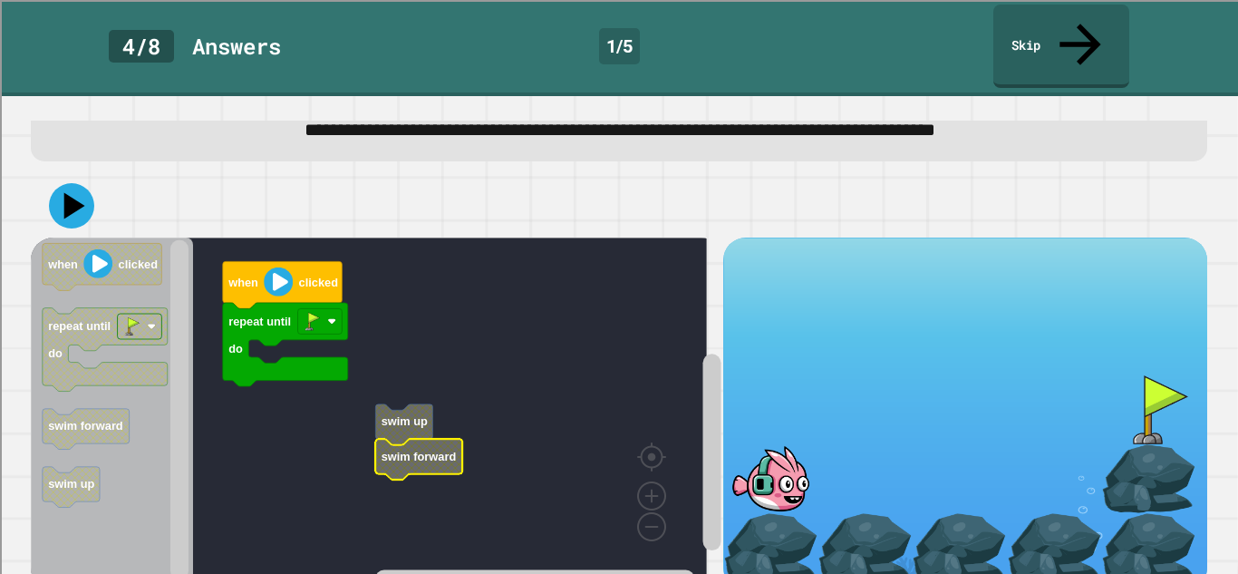
click at [439, 429] on g "when clicked repeat until do swim up swim forward" at bounding box center [378, 410] width 694 height 345
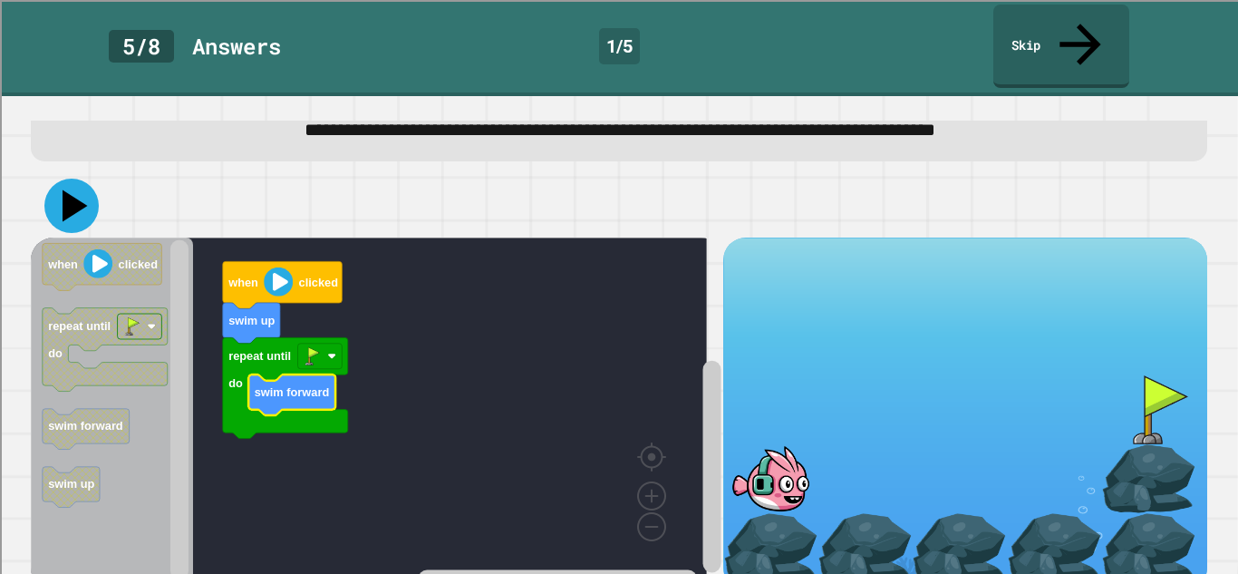
click at [88, 179] on icon at bounding box center [71, 206] width 54 height 54
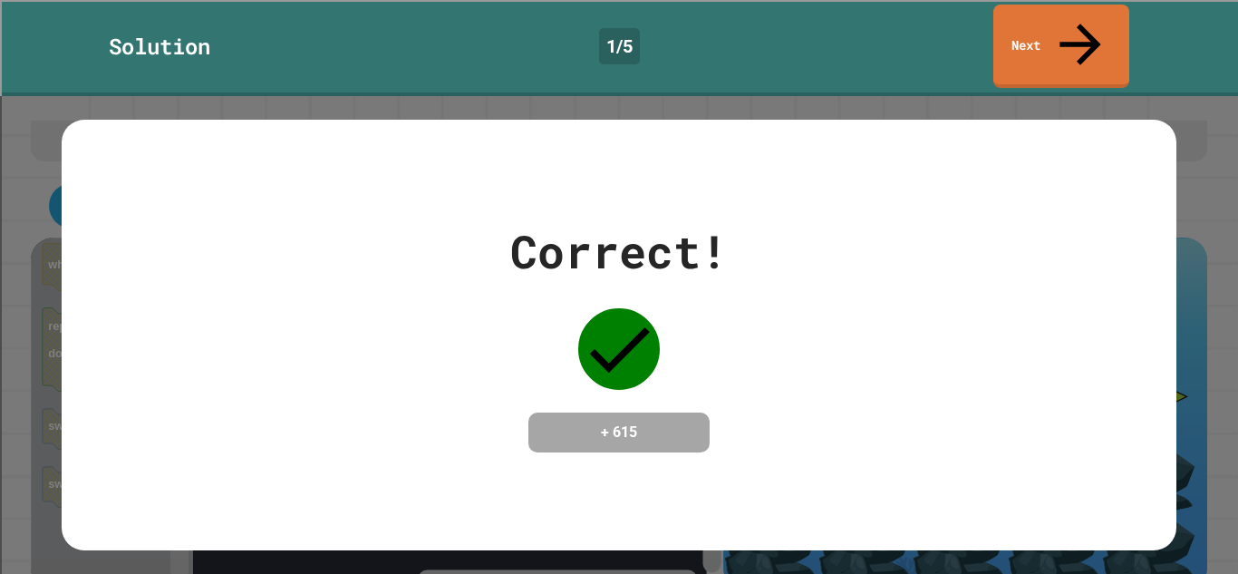
click at [53, 160] on div "Correct! + 615" at bounding box center [619, 335] width 1238 height 478
click at [73, 178] on div "Correct! + 615" at bounding box center [619, 335] width 1114 height 430
click at [1030, 26] on link "Next" at bounding box center [1062, 45] width 137 height 88
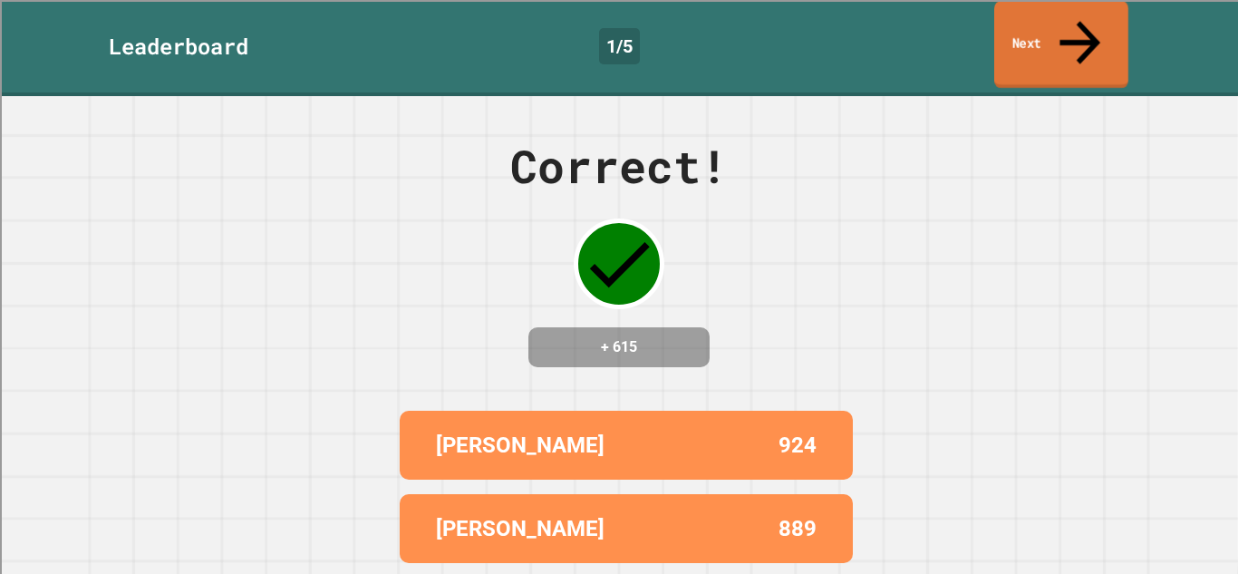
click at [1030, 26] on link "Next" at bounding box center [1062, 45] width 134 height 88
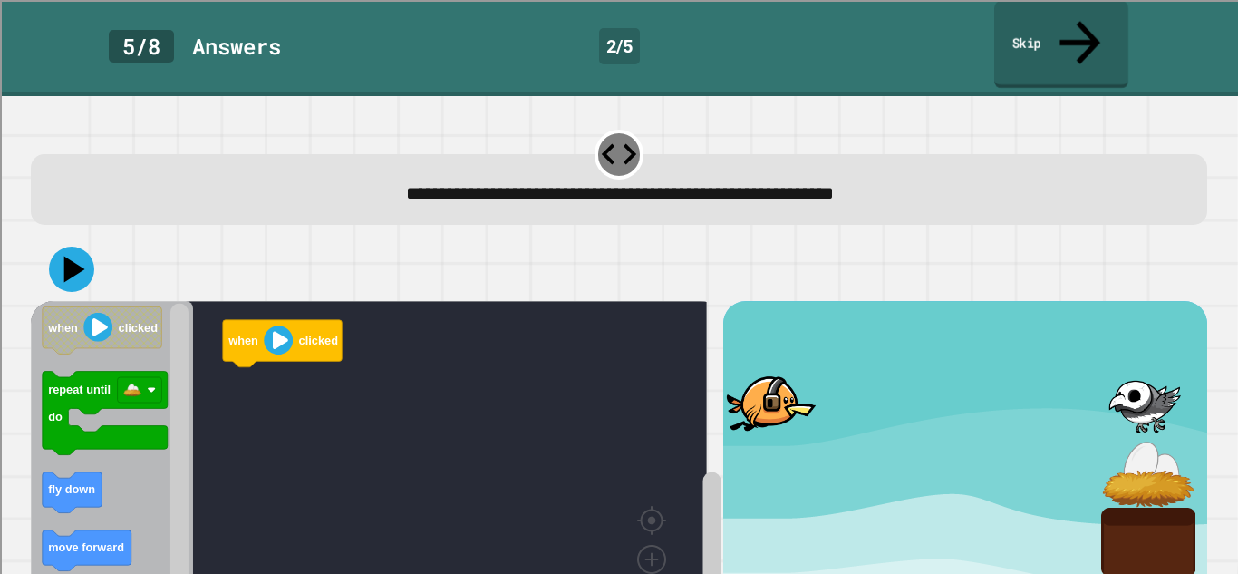
click at [598, 133] on icon at bounding box center [619, 154] width 43 height 43
click at [608, 133] on icon at bounding box center [619, 154] width 43 height 43
click at [591, 180] on div "**********" at bounding box center [619, 194] width 1126 height 28
click at [611, 144] on icon at bounding box center [619, 154] width 35 height 21
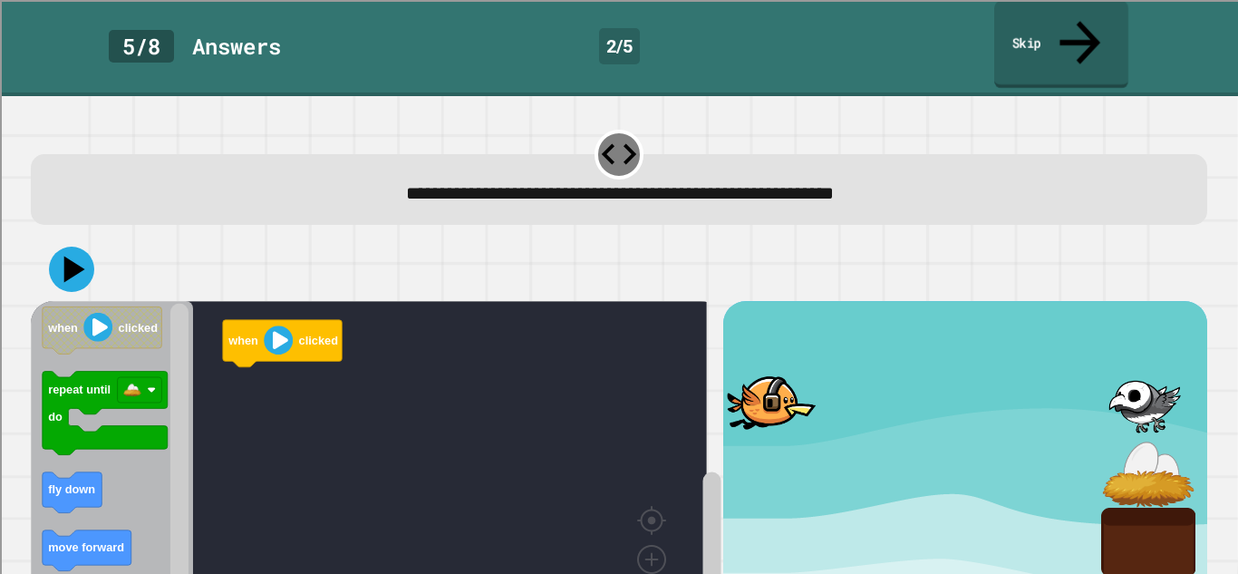
click at [593, 184] on span "**********" at bounding box center [620, 193] width 428 height 18
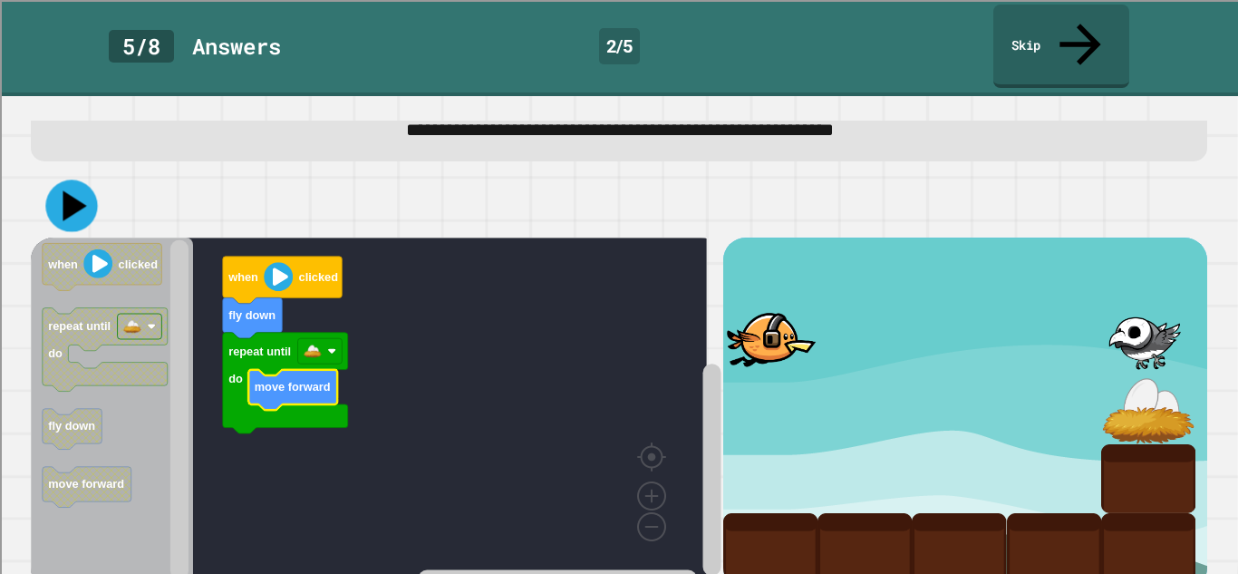
click at [59, 180] on icon at bounding box center [71, 206] width 52 height 52
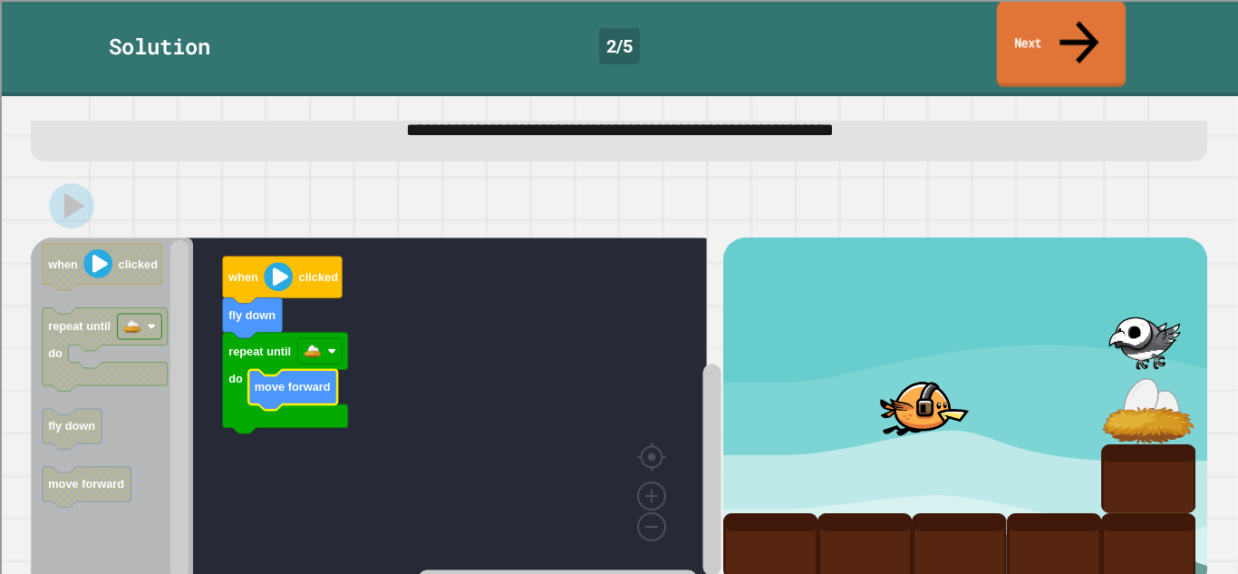
click at [1053, 42] on link "Next" at bounding box center [1061, 44] width 129 height 86
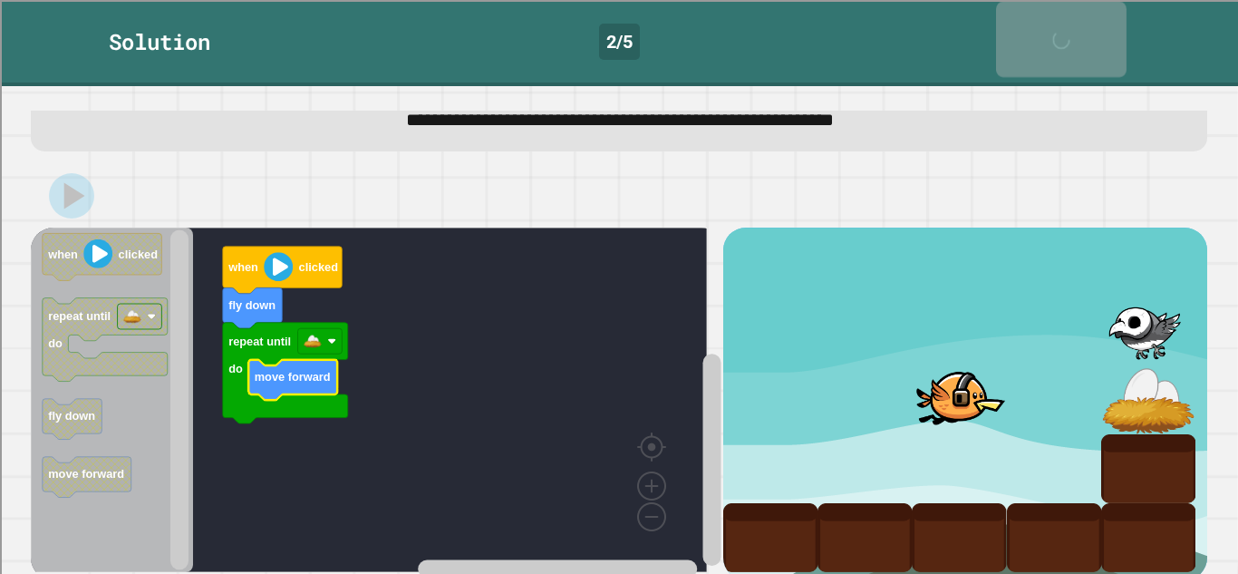
scroll to position [62, 0]
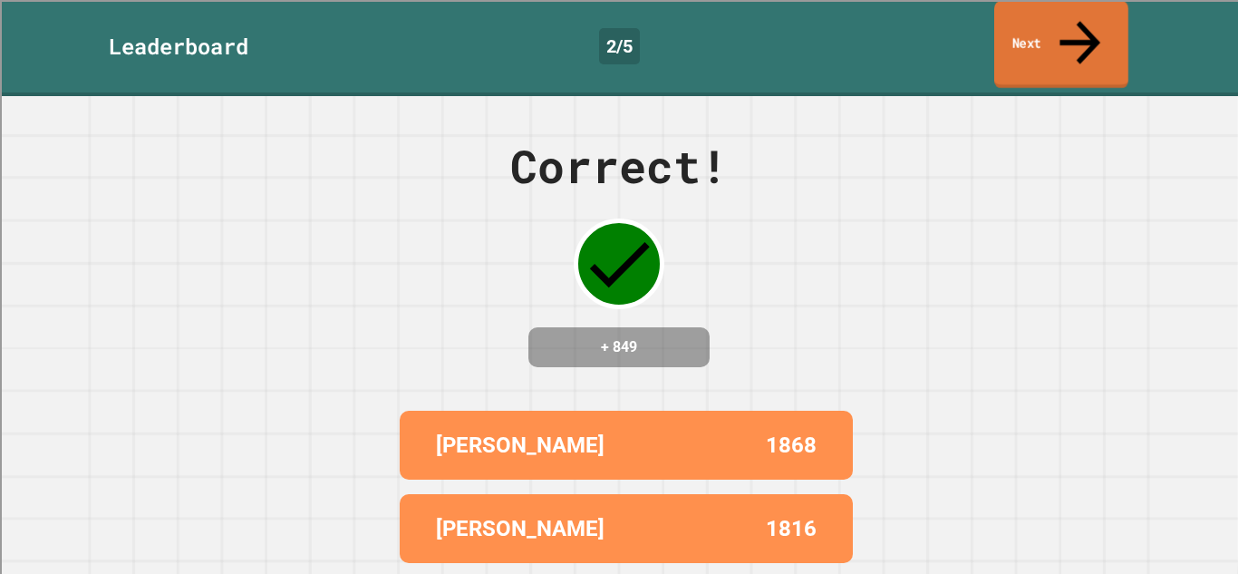
click at [1031, 34] on link "Next" at bounding box center [1062, 45] width 134 height 88
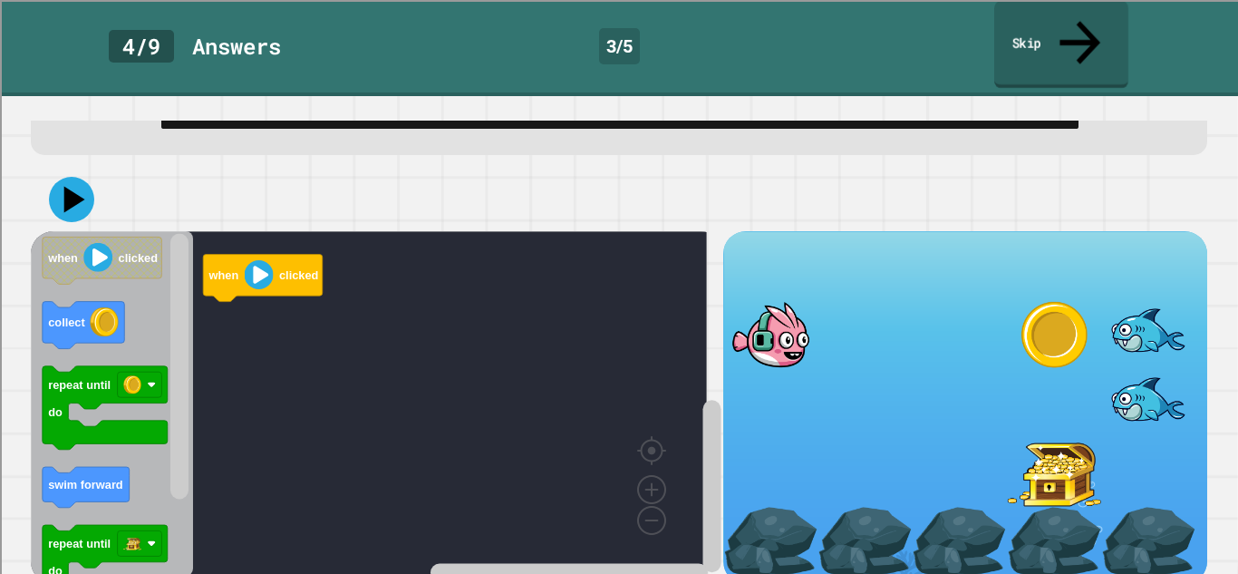
scroll to position [92, 0]
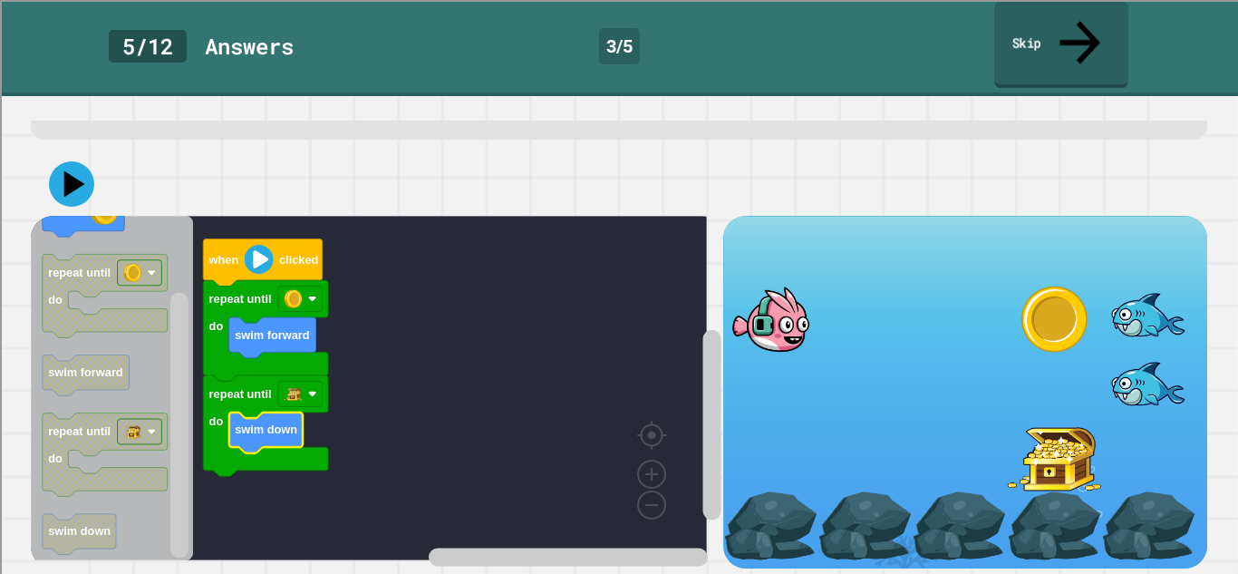
click at [81, 161] on icon at bounding box center [71, 183] width 45 height 45
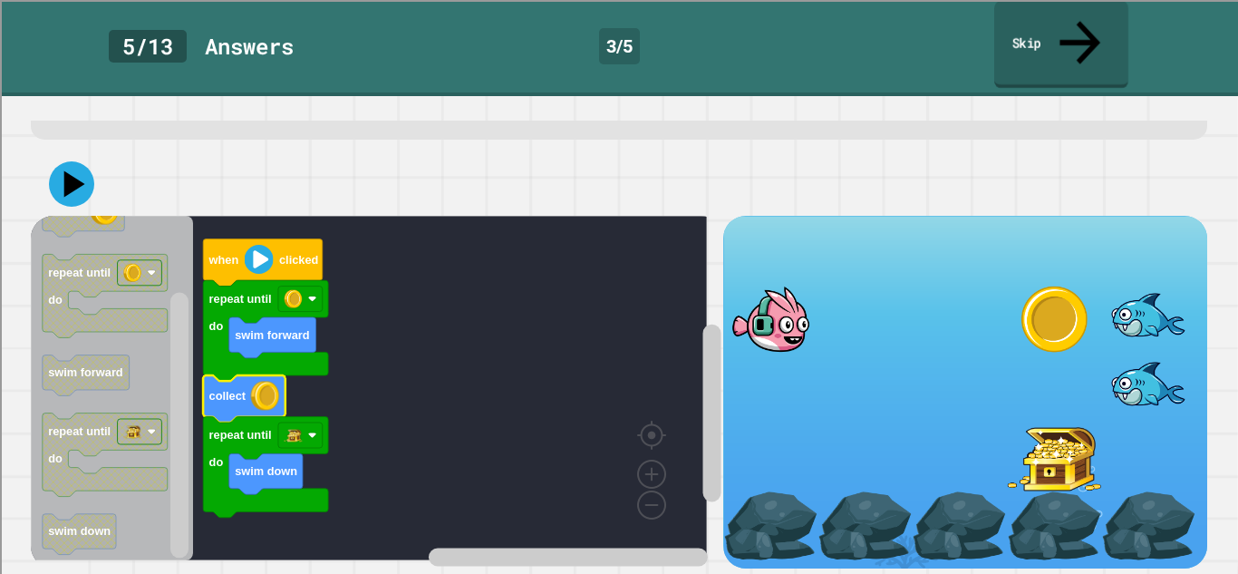
click at [73, 170] on icon at bounding box center [74, 183] width 21 height 26
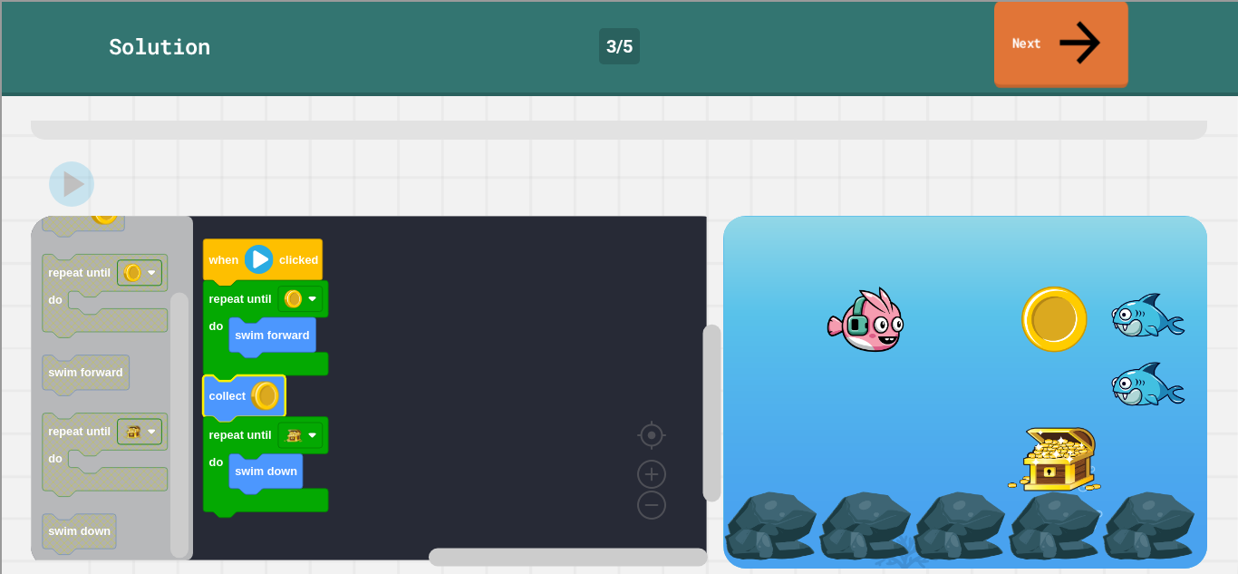
click at [1092, 20] on link "Next" at bounding box center [1062, 45] width 134 height 88
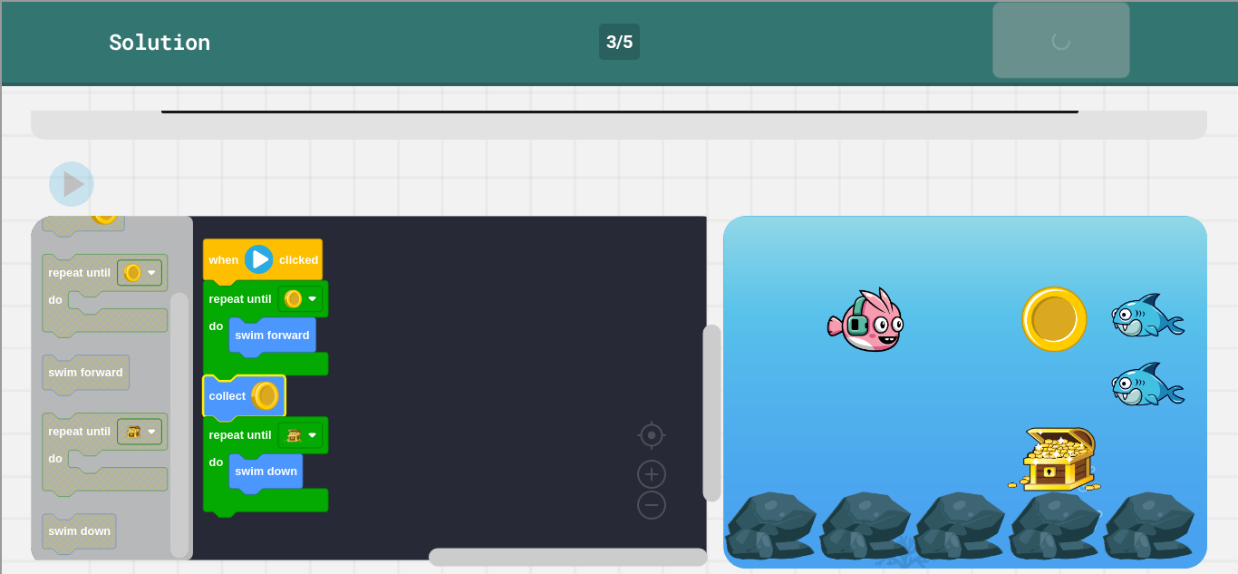
scroll to position [91, 0]
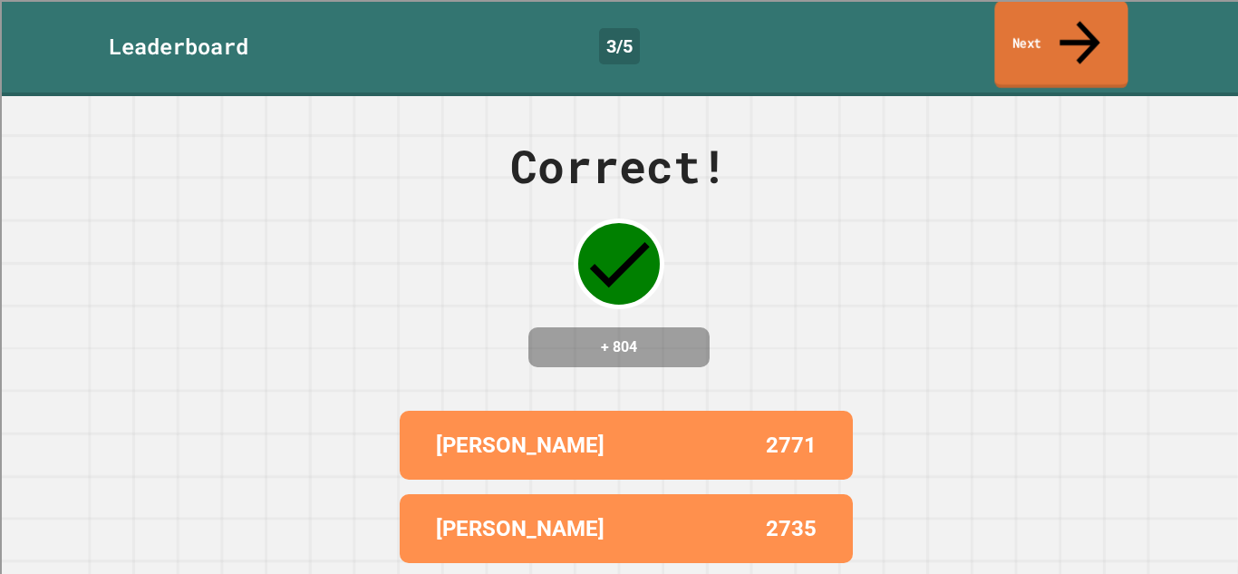
click at [1092, 26] on link "Next" at bounding box center [1061, 45] width 133 height 88
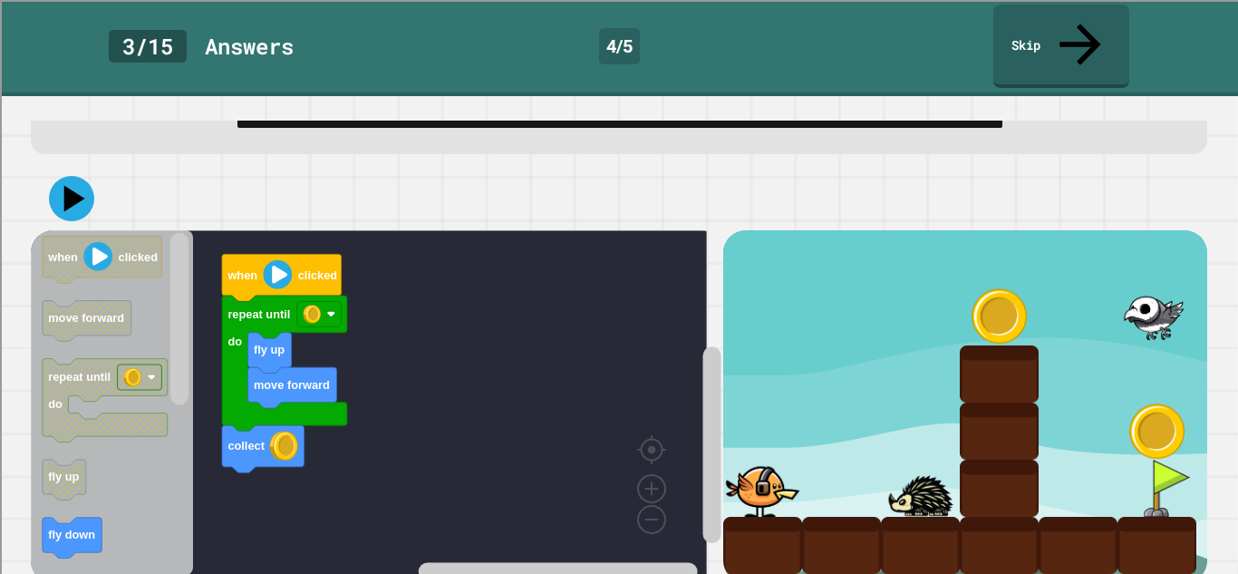
scroll to position [92, 0]
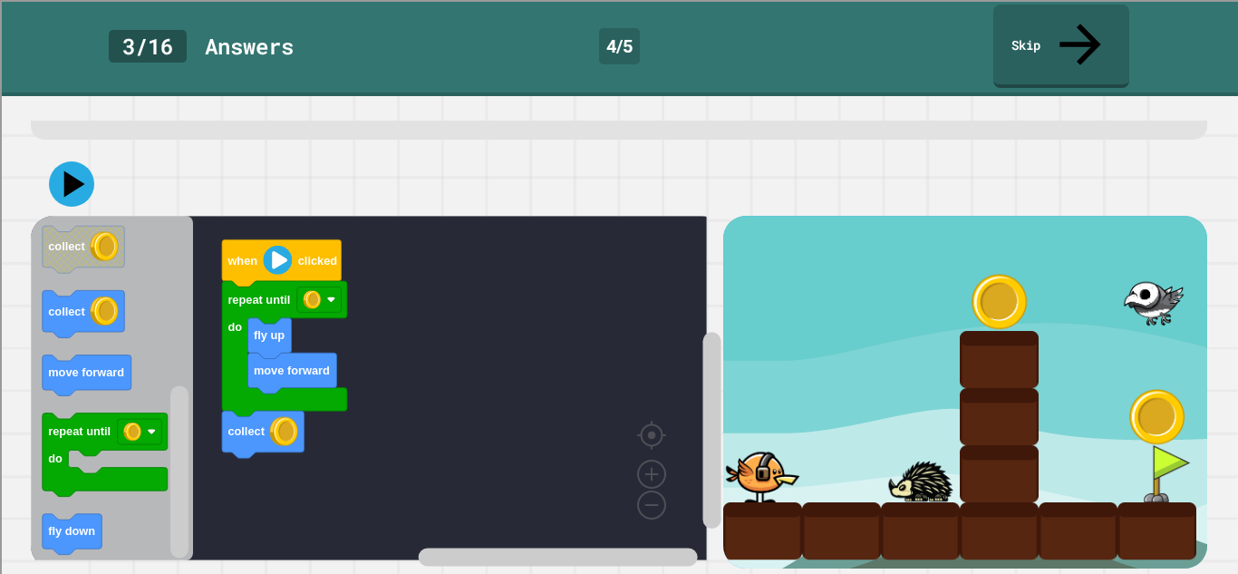
click at [71, 170] on icon at bounding box center [74, 183] width 21 height 26
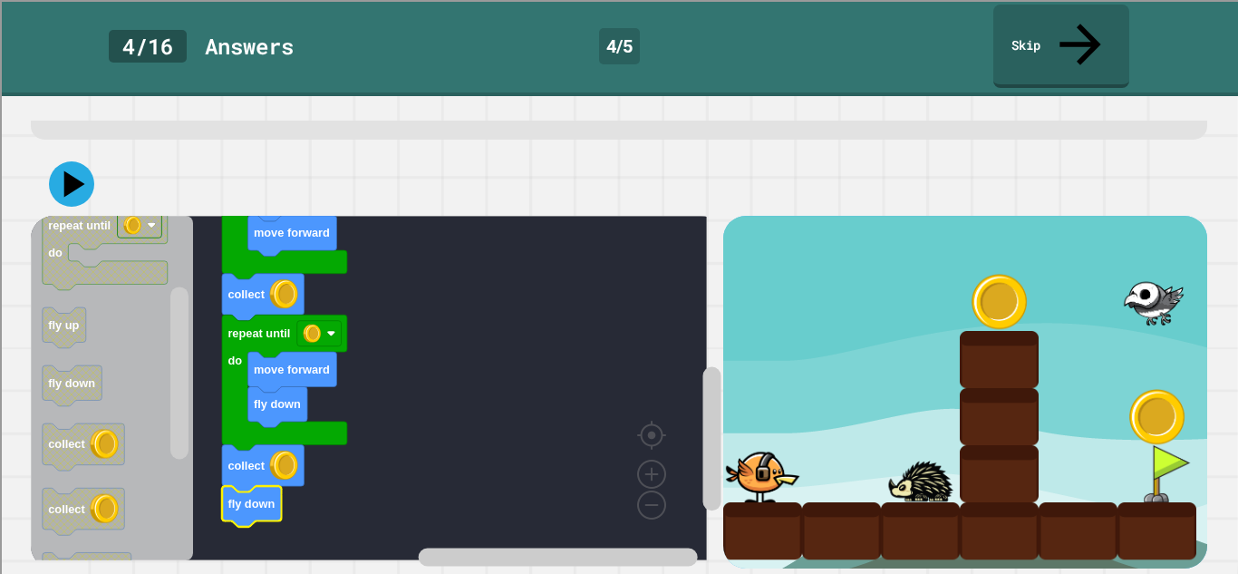
click at [64, 161] on icon at bounding box center [71, 183] width 45 height 45
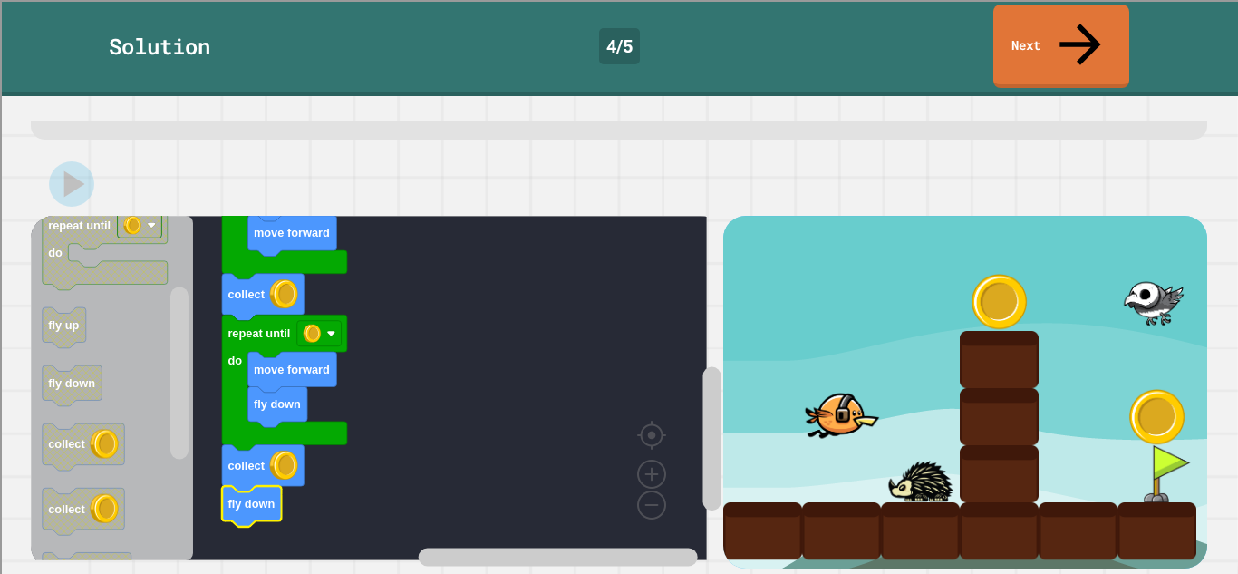
click at [1087, 38] on link "Next" at bounding box center [1062, 46] width 136 height 83
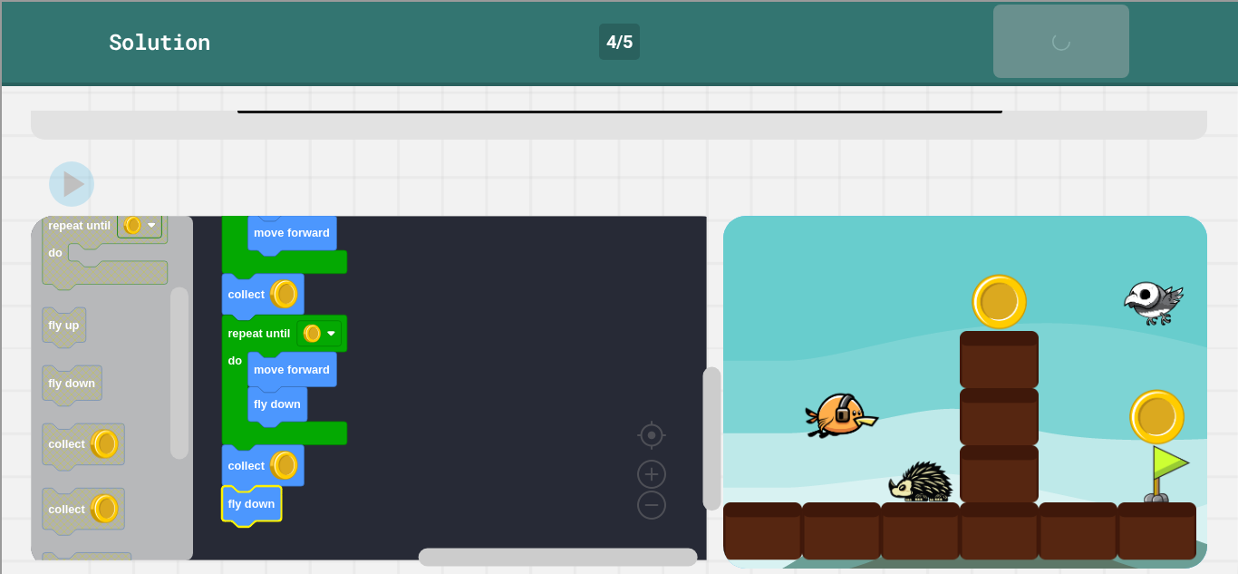
scroll to position [91, 0]
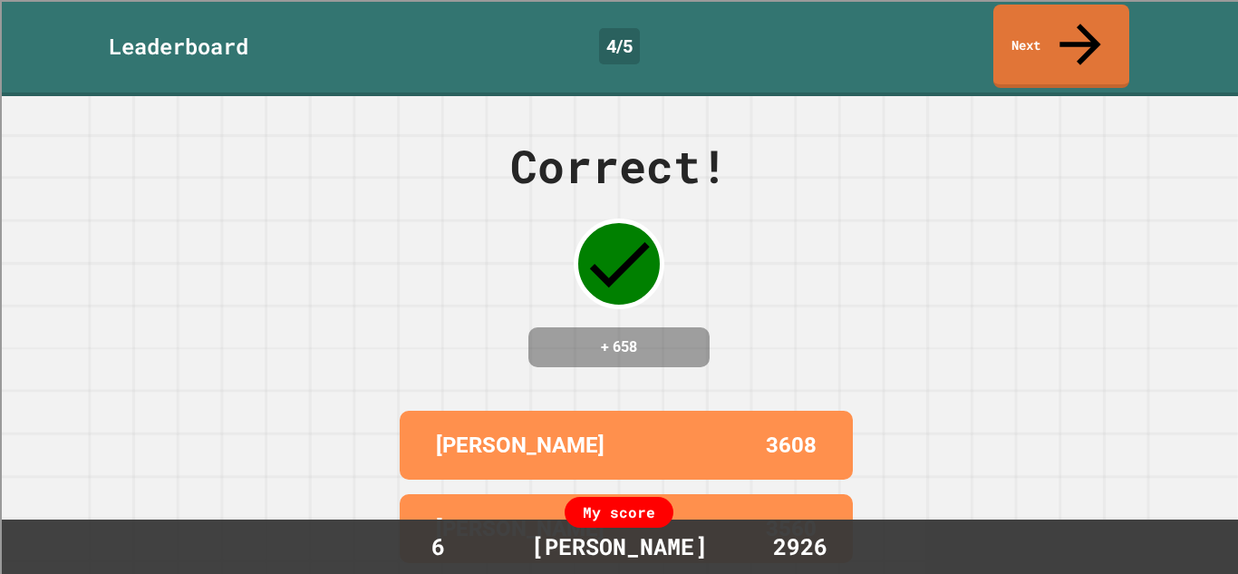
click at [1101, 42] on link "Next" at bounding box center [1062, 46] width 136 height 83
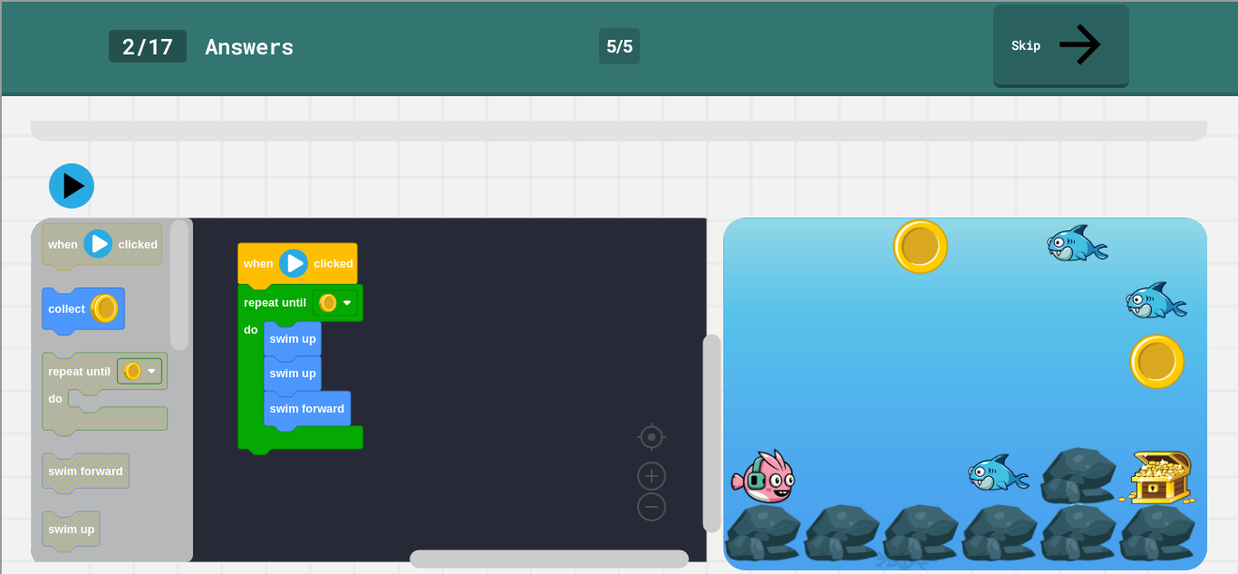
scroll to position [92, 0]
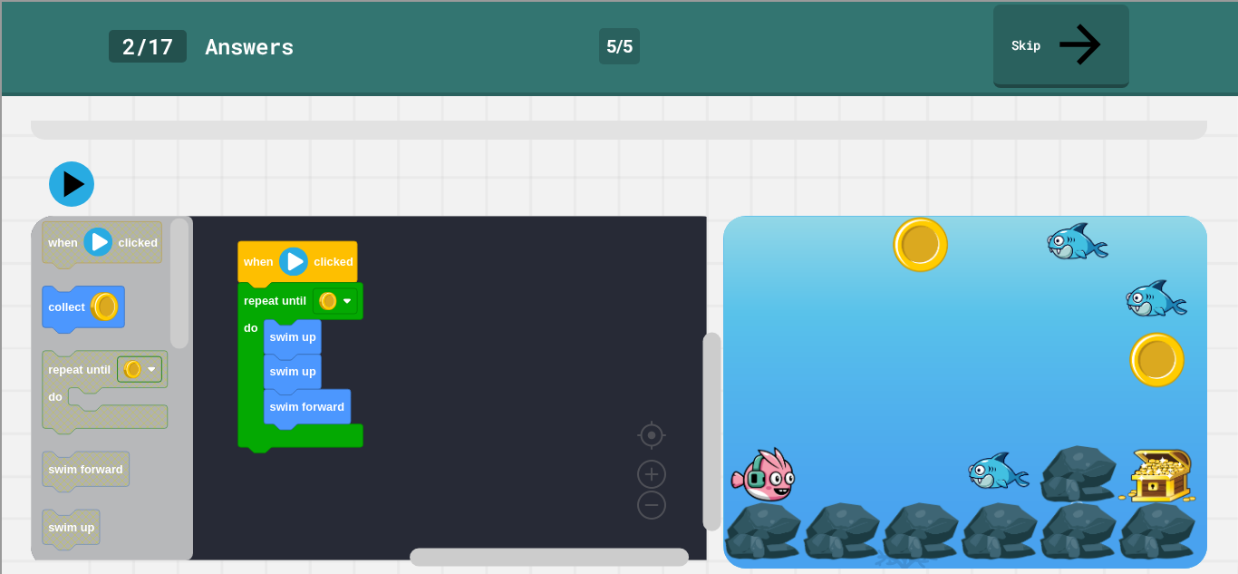
click at [69, 176] on icon at bounding box center [71, 183] width 45 height 45
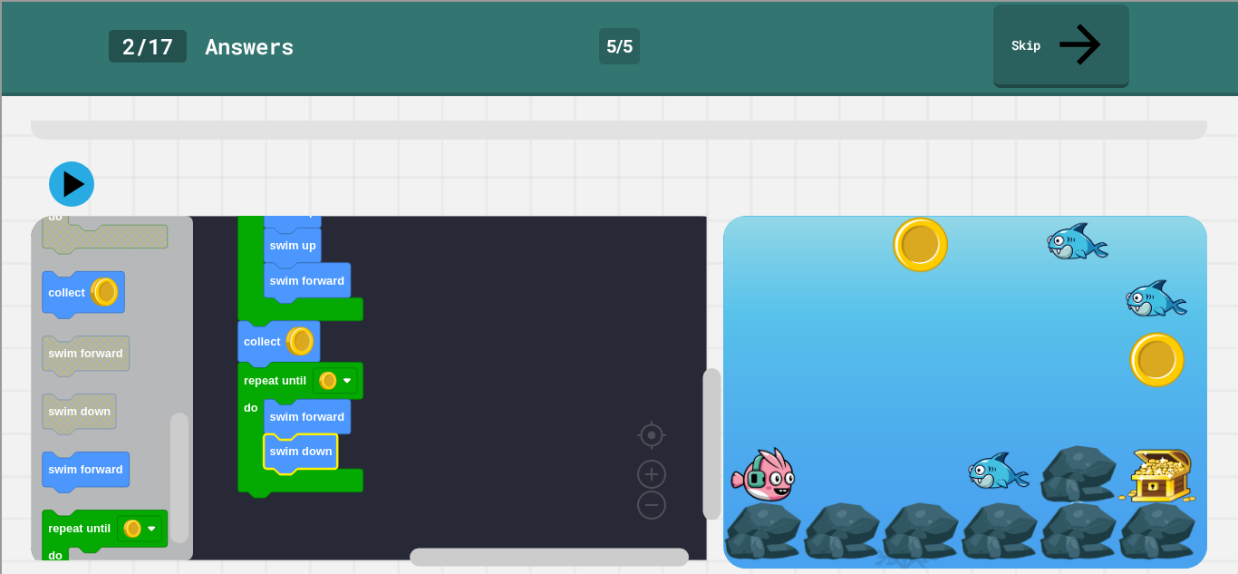
click at [64, 170] on icon at bounding box center [71, 183] width 45 height 45
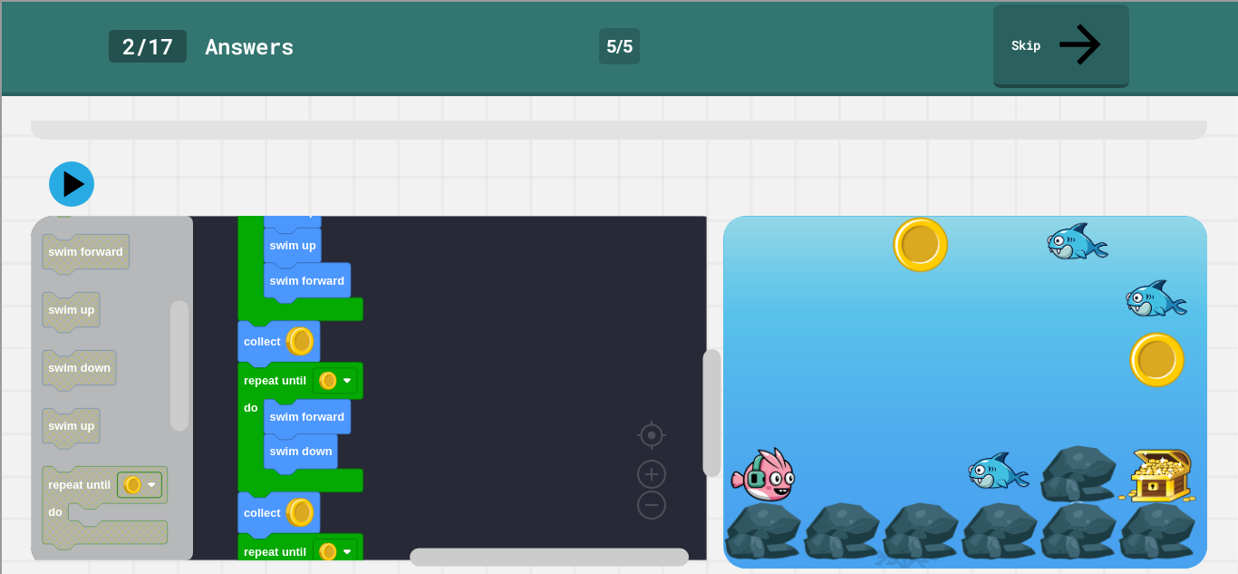
click at [50, 161] on button at bounding box center [71, 183] width 45 height 45
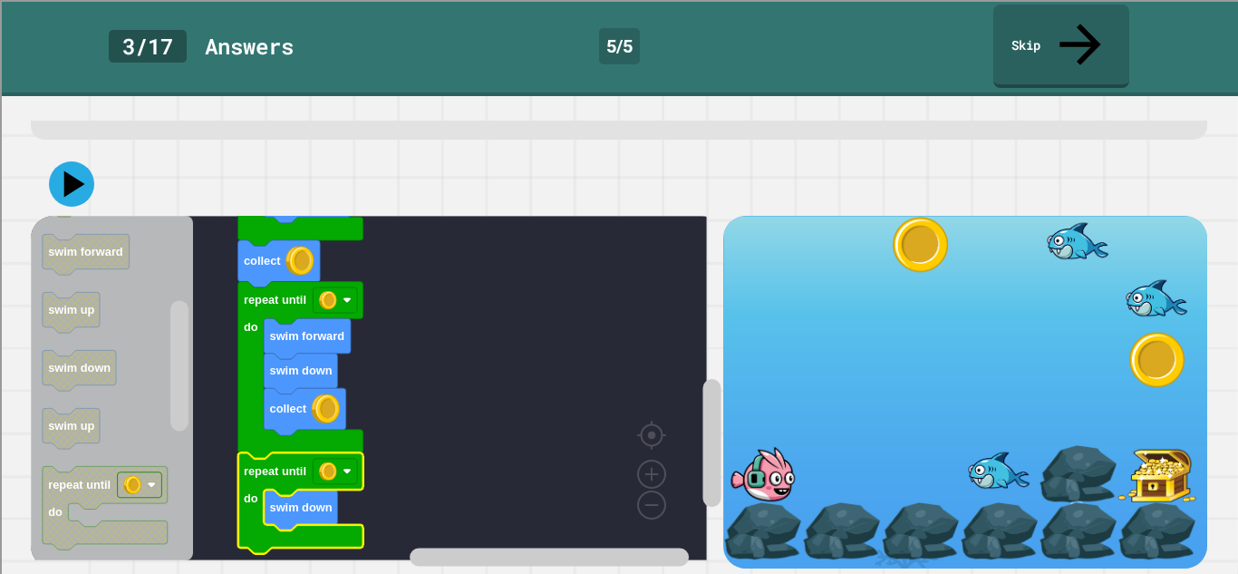
click at [66, 176] on icon at bounding box center [71, 183] width 45 height 45
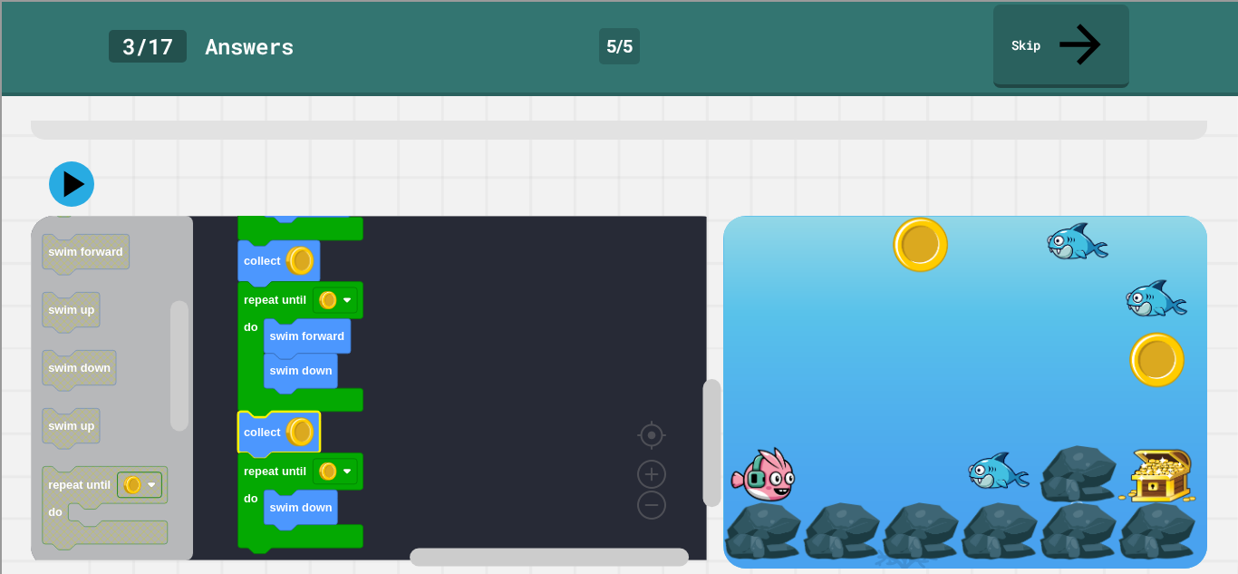
click at [70, 170] on icon at bounding box center [74, 183] width 21 height 26
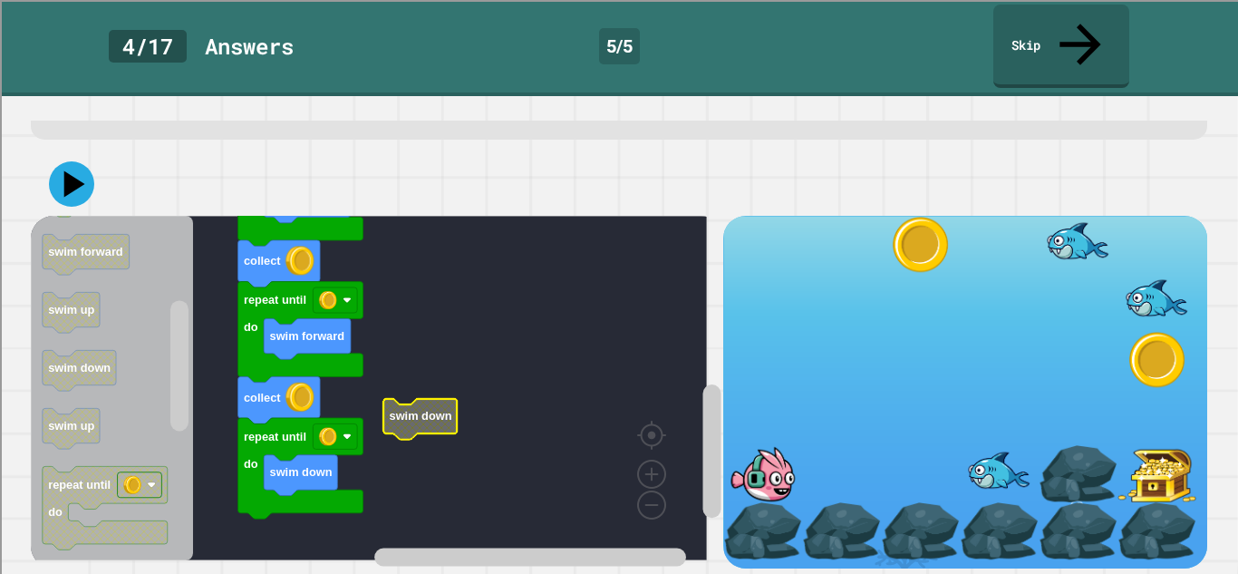
click at [77, 180] on icon at bounding box center [71, 183] width 45 height 45
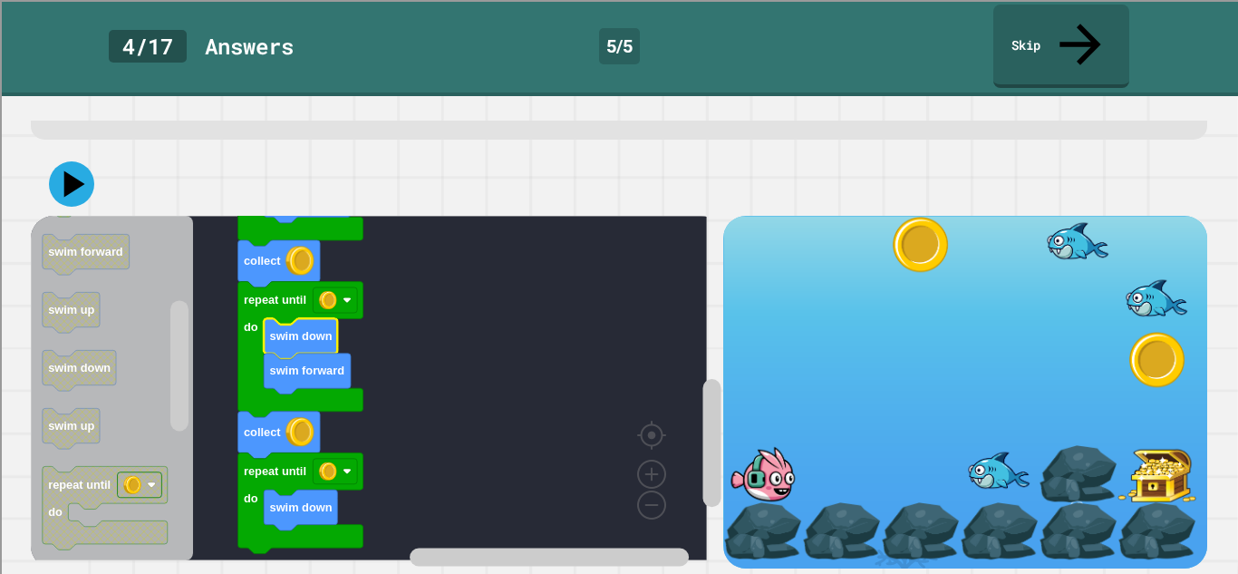
click at [84, 179] on icon at bounding box center [71, 183] width 45 height 45
click at [65, 168] on icon at bounding box center [71, 183] width 45 height 45
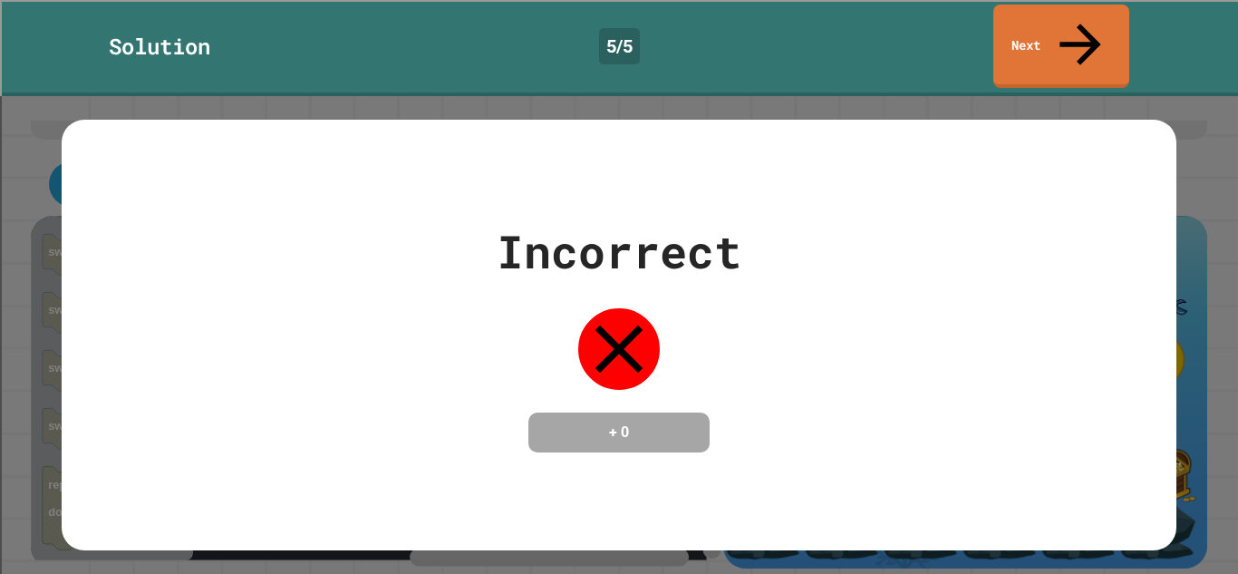
click at [1102, 34] on link "Next" at bounding box center [1062, 46] width 136 height 83
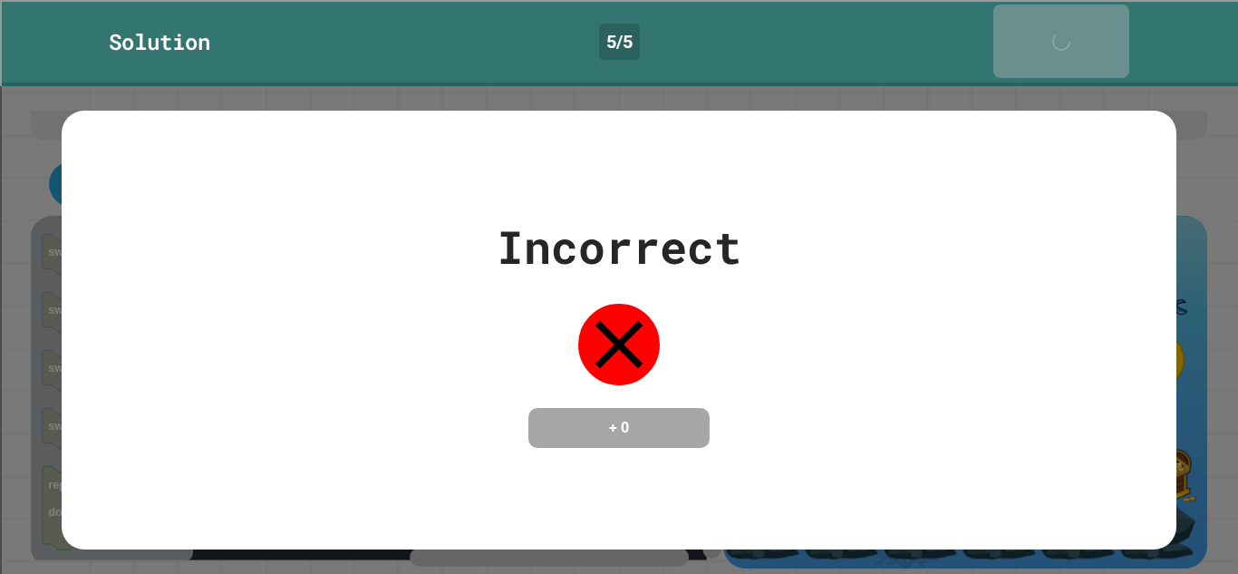
scroll to position [91, 0]
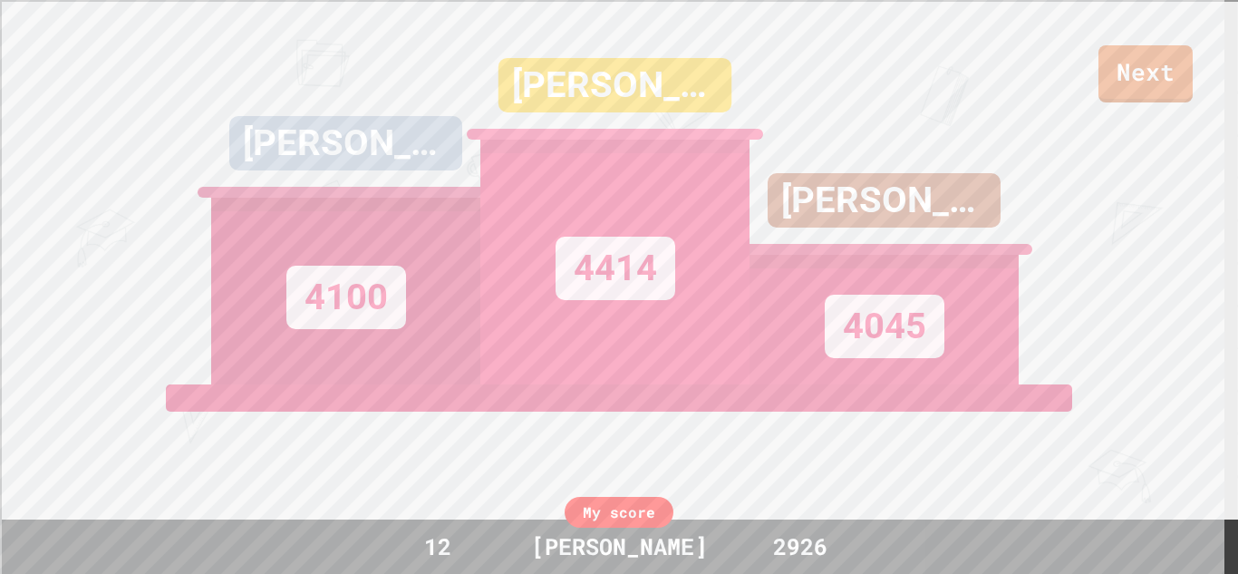
click at [1143, 80] on link "Next" at bounding box center [1146, 73] width 94 height 57
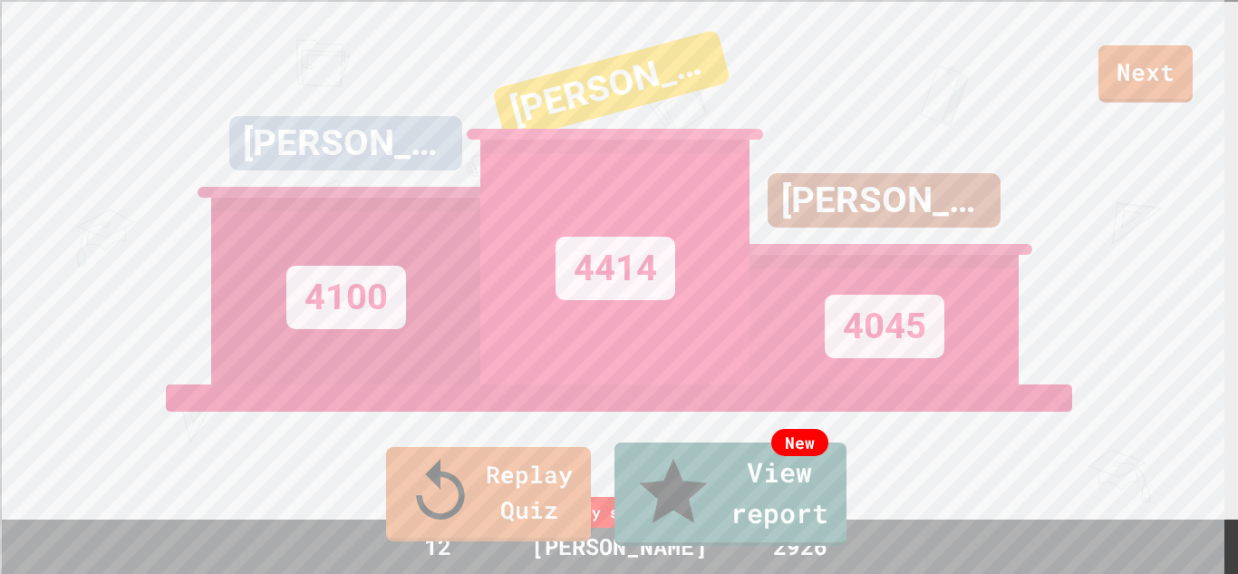
click at [458, 518] on link "Replay Quiz" at bounding box center [488, 494] width 205 height 94
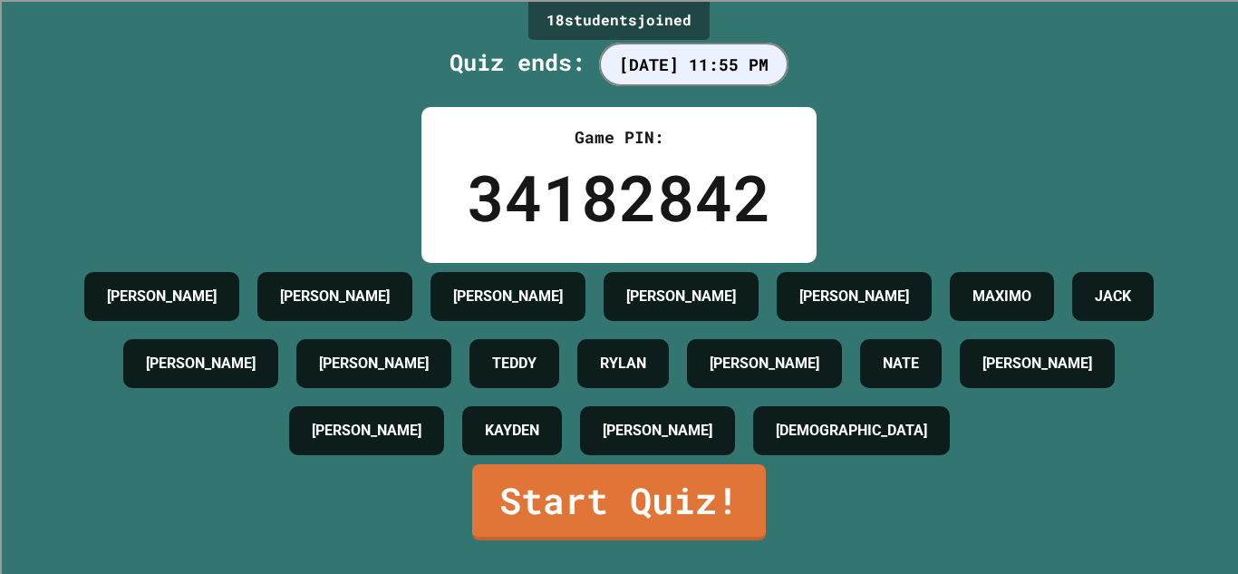
click at [555, 522] on link "Start Quiz!" at bounding box center [619, 502] width 294 height 76
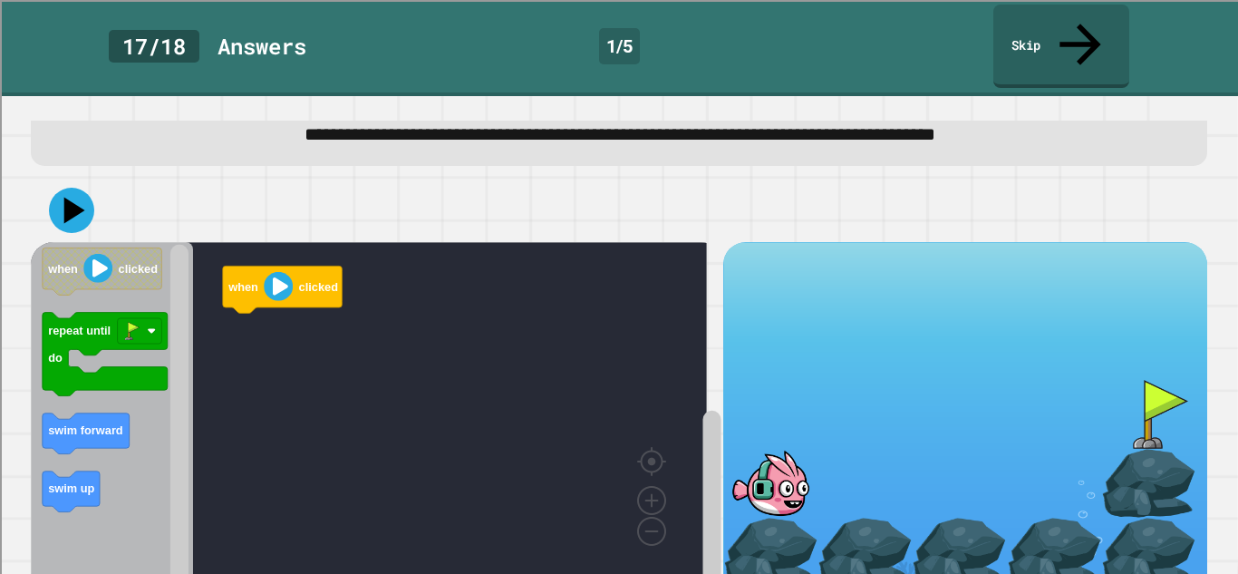
scroll to position [57, 0]
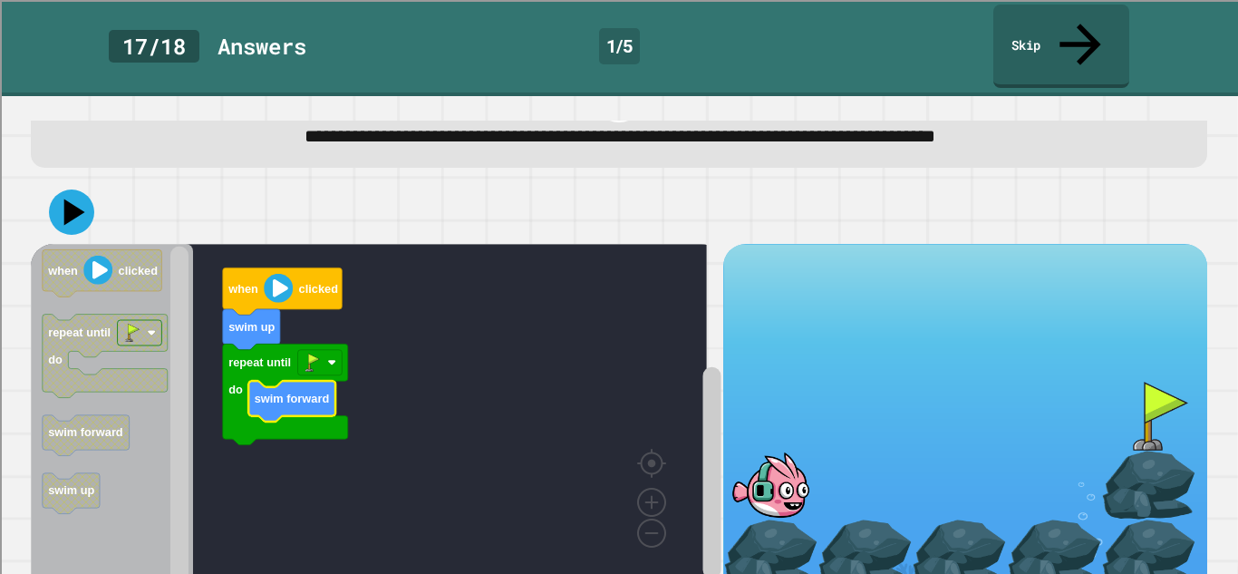
click at [80, 189] on icon at bounding box center [71, 211] width 45 height 45
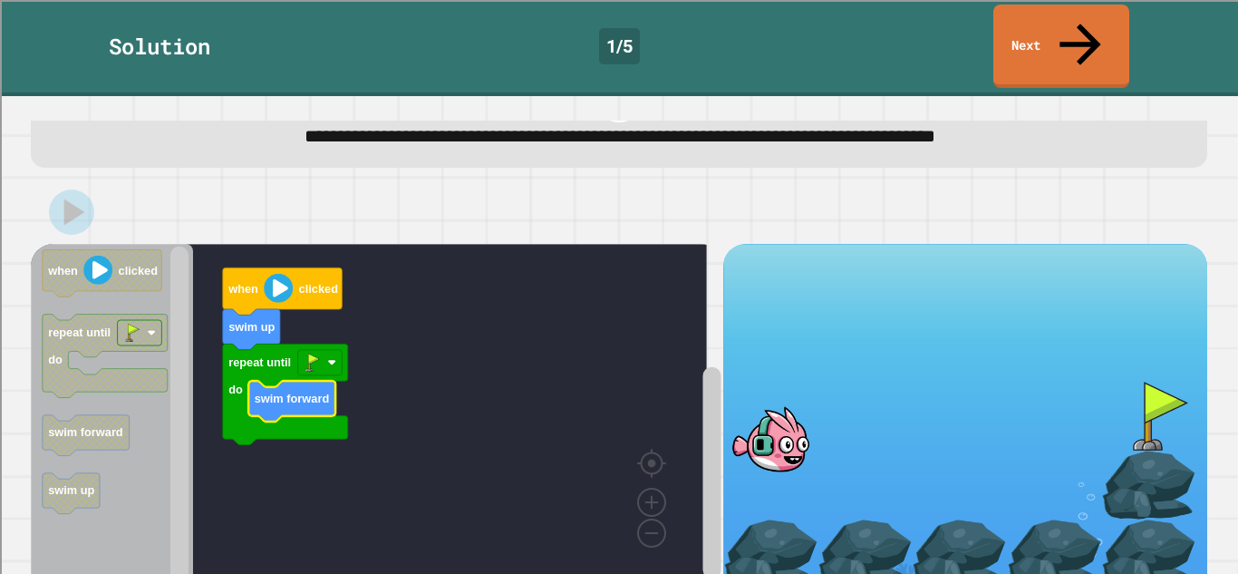
click at [1102, 28] on link "Next" at bounding box center [1062, 46] width 136 height 83
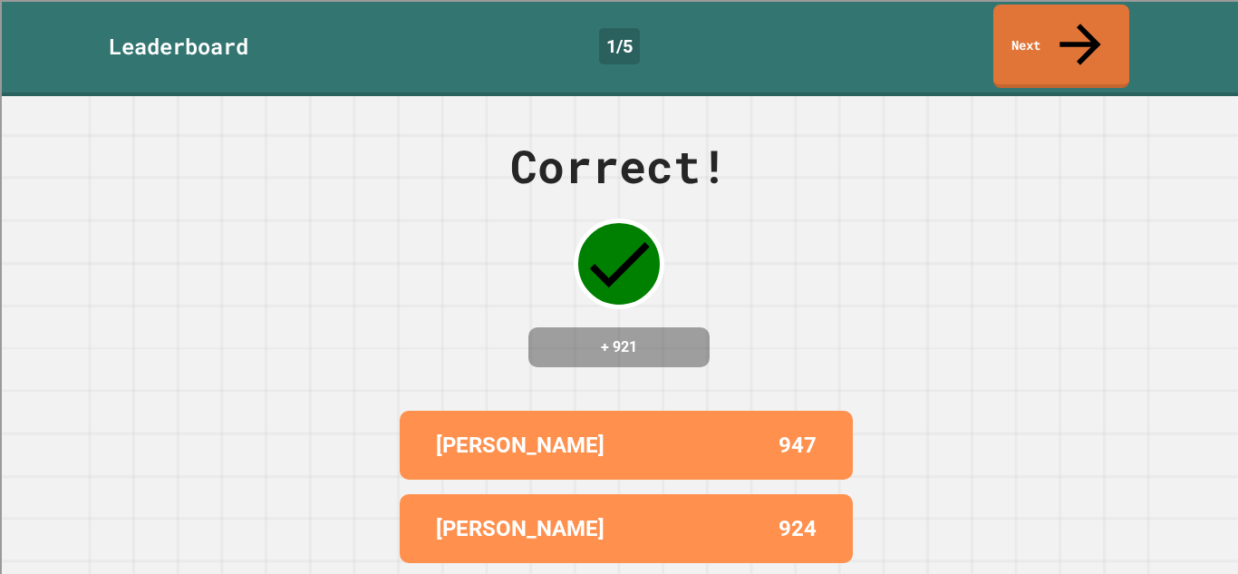
click at [1099, 32] on link "Next" at bounding box center [1062, 46] width 136 height 83
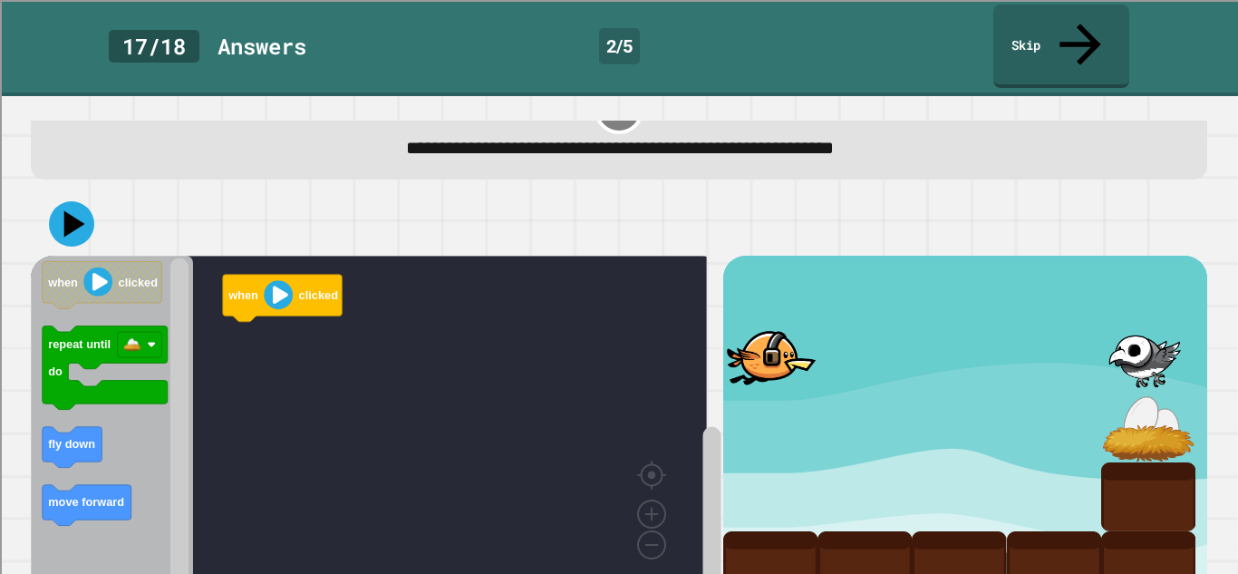
scroll to position [63, 0]
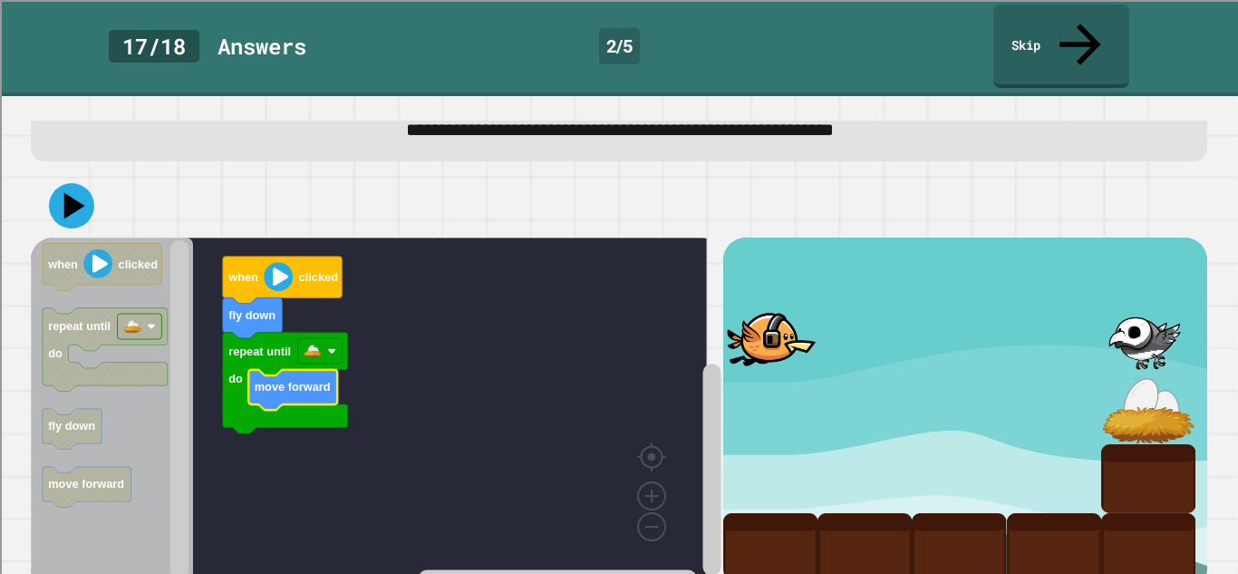
click at [63, 183] on icon at bounding box center [71, 205] width 45 height 45
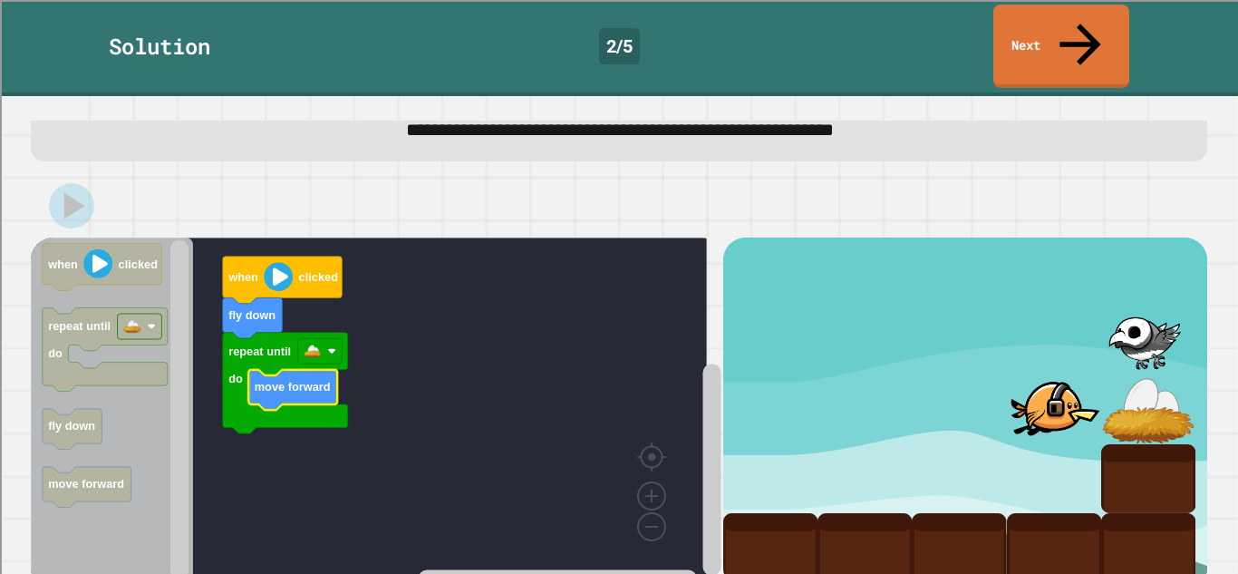
click at [1105, 27] on link "Next" at bounding box center [1062, 46] width 136 height 83
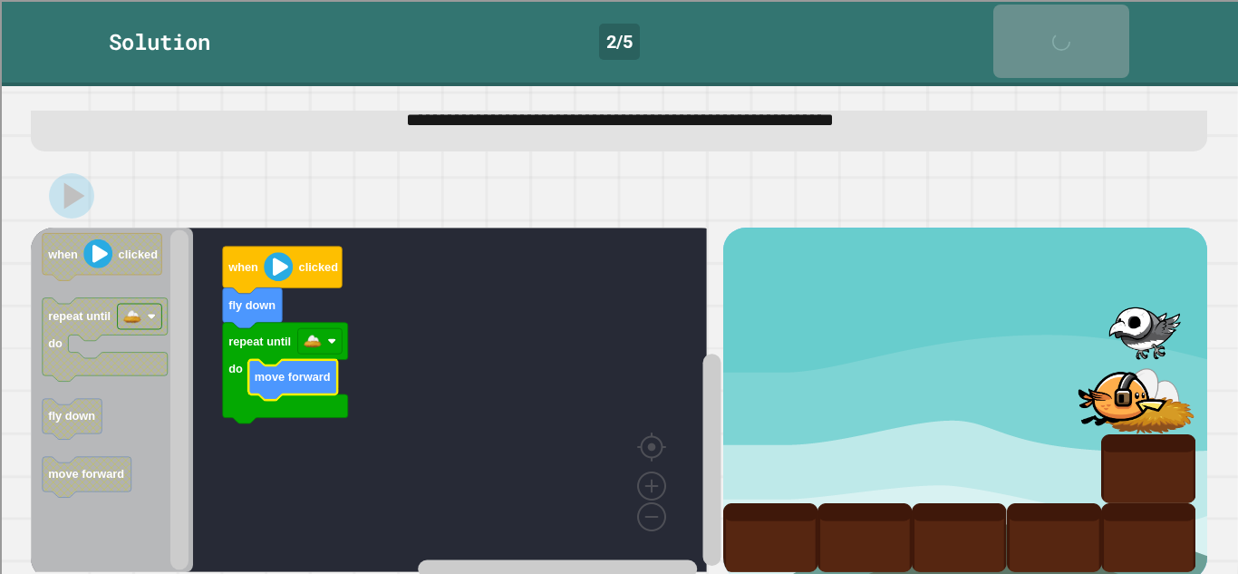
scroll to position [62, 0]
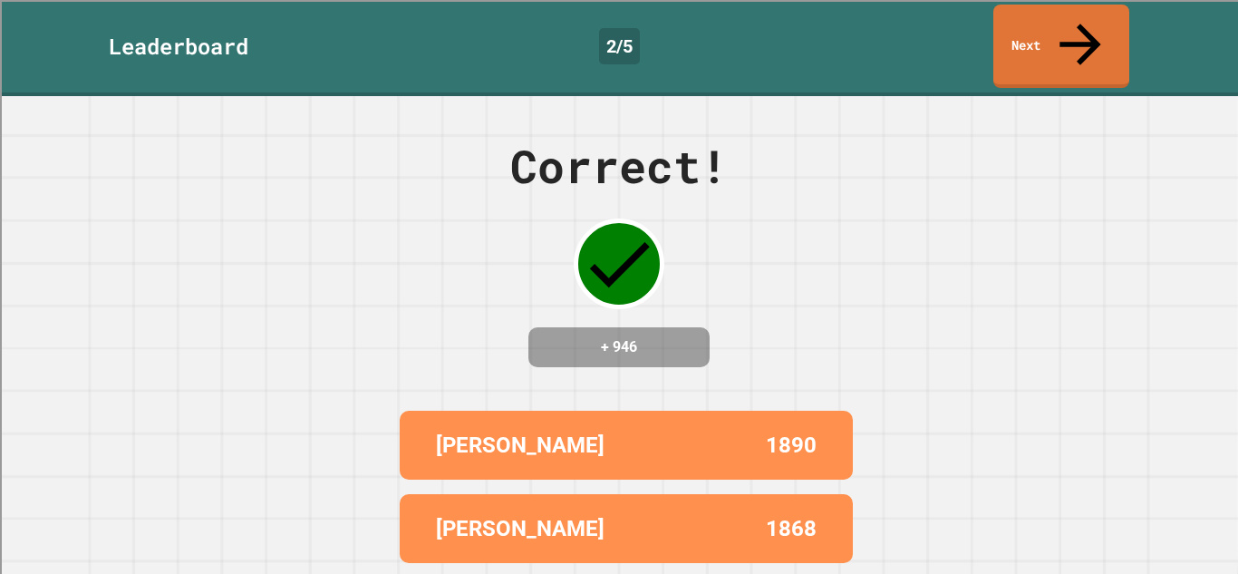
click at [1099, 35] on link "Next" at bounding box center [1062, 46] width 136 height 83
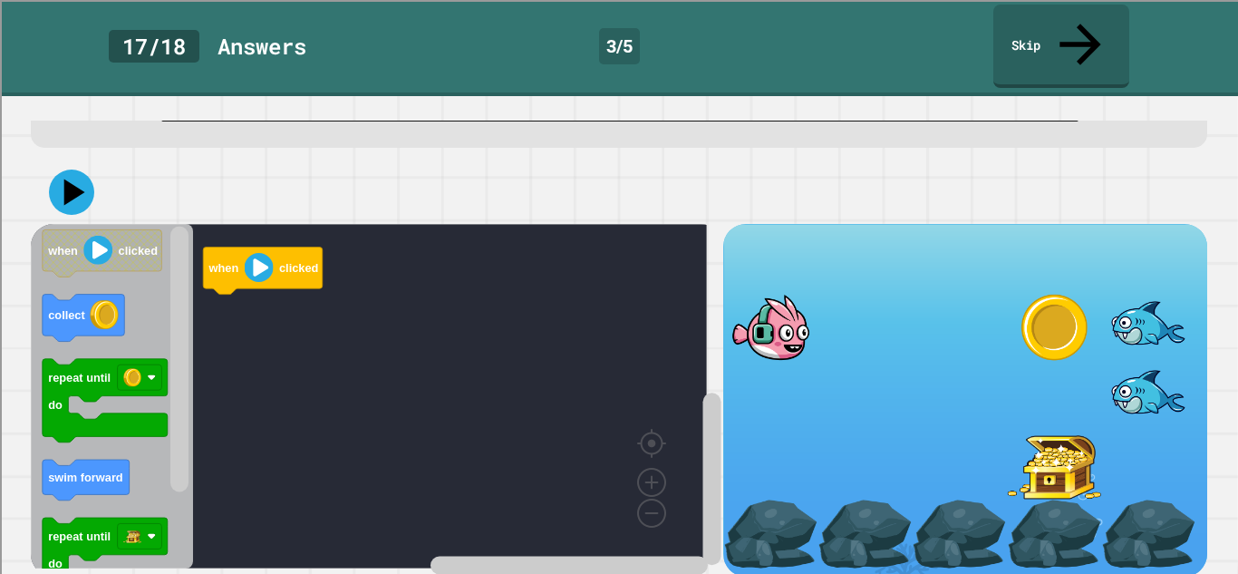
scroll to position [92, 0]
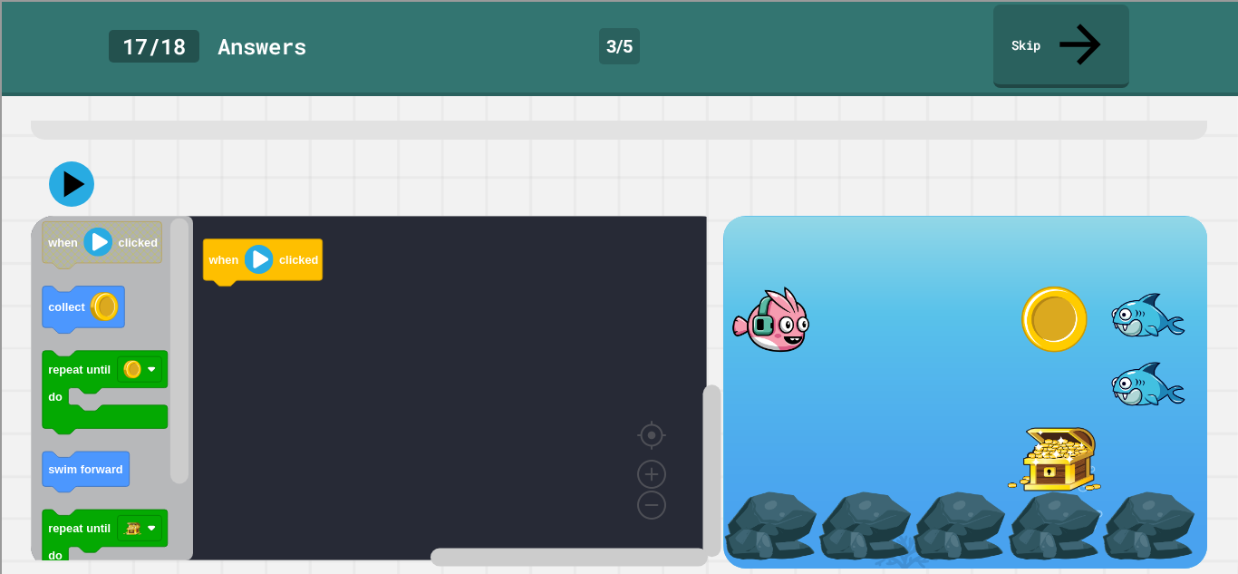
click at [73, 432] on icon "Blockly Workspace" at bounding box center [112, 388] width 162 height 345
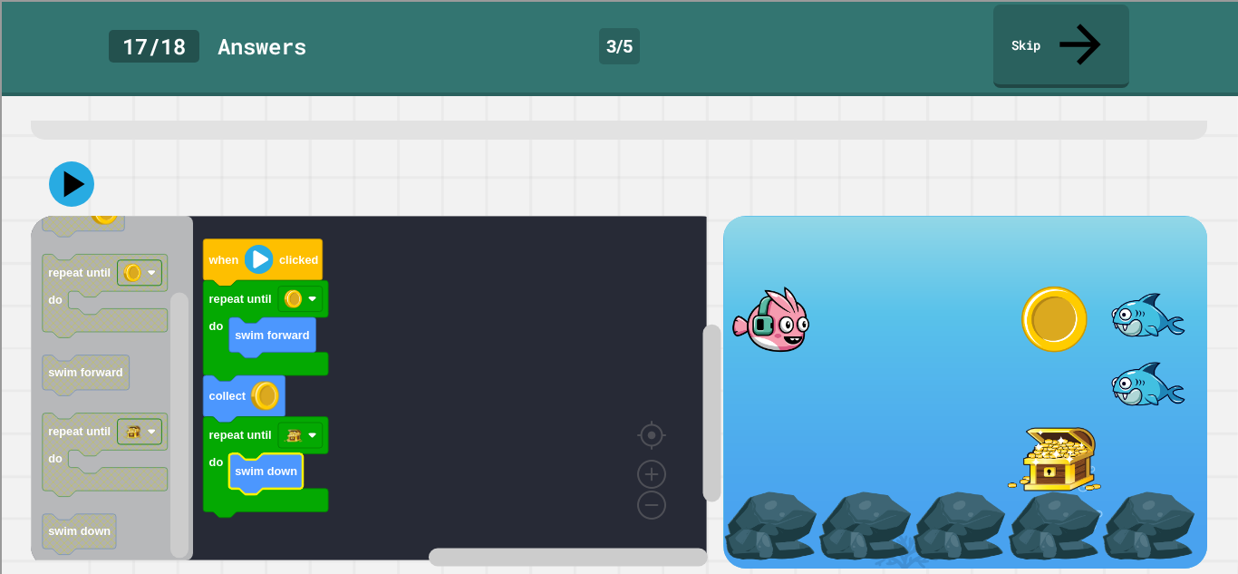
click at [73, 176] on icon at bounding box center [71, 183] width 45 height 45
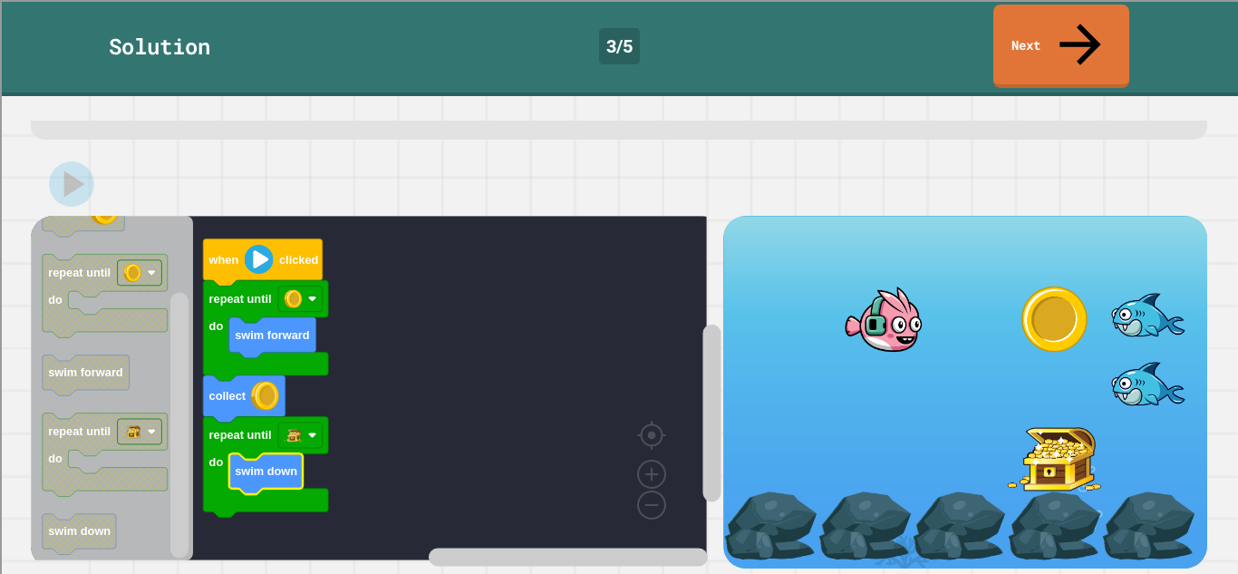
click at [1112, 34] on link "Next" at bounding box center [1062, 46] width 136 height 83
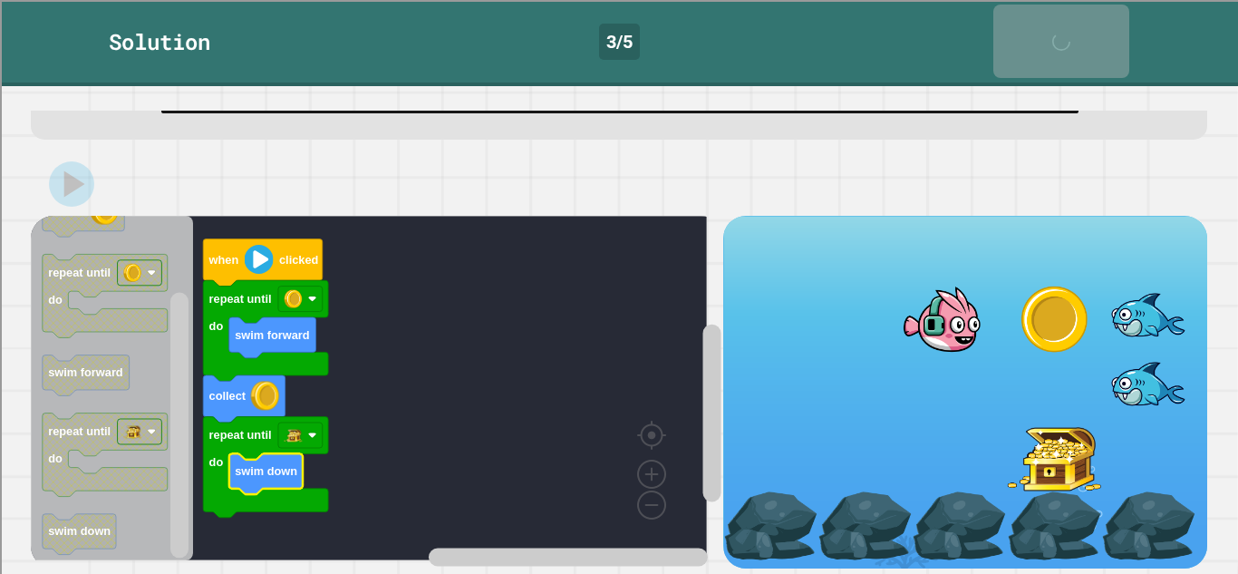
scroll to position [91, 0]
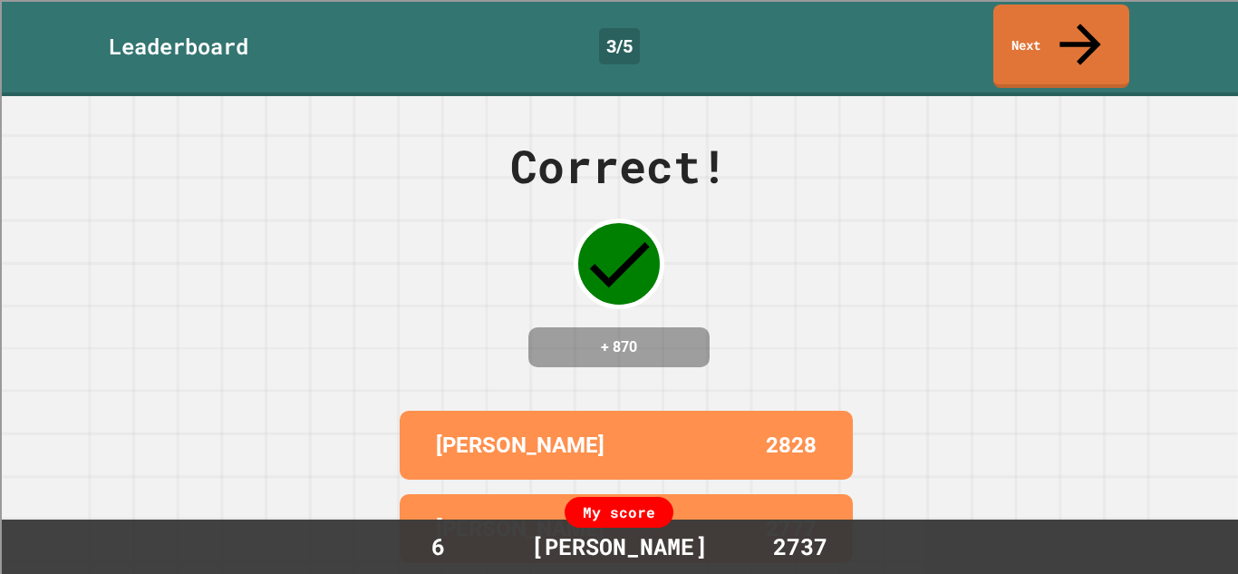
click at [1102, 36] on link "Next" at bounding box center [1062, 46] width 136 height 83
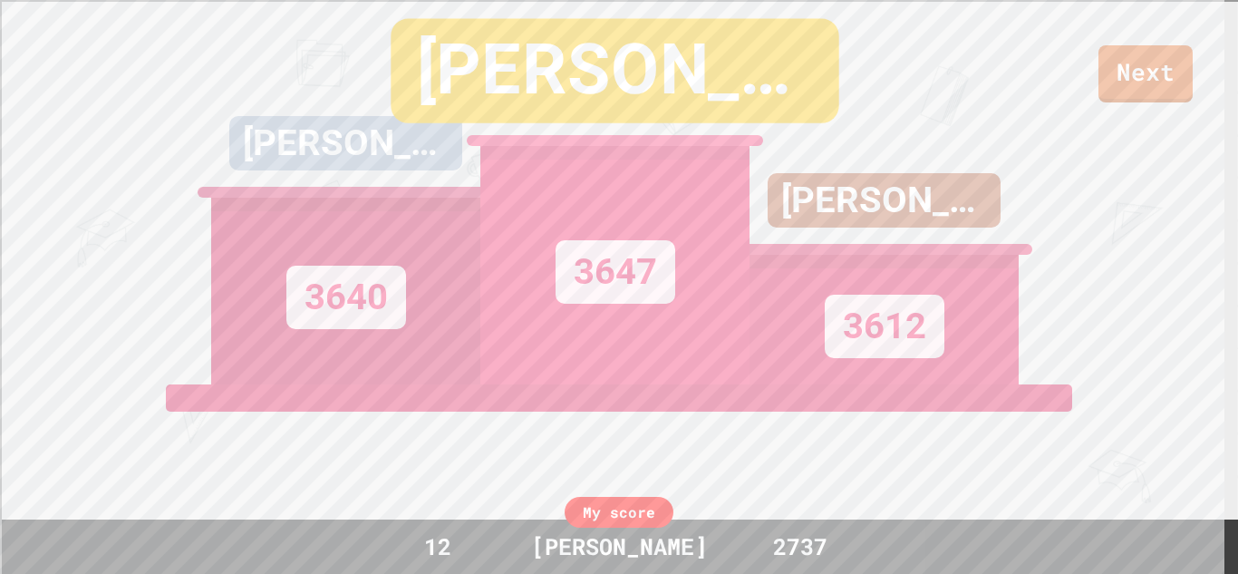
click at [1133, 73] on link "Next" at bounding box center [1146, 73] width 94 height 57
